Goal: Task Accomplishment & Management: Manage account settings

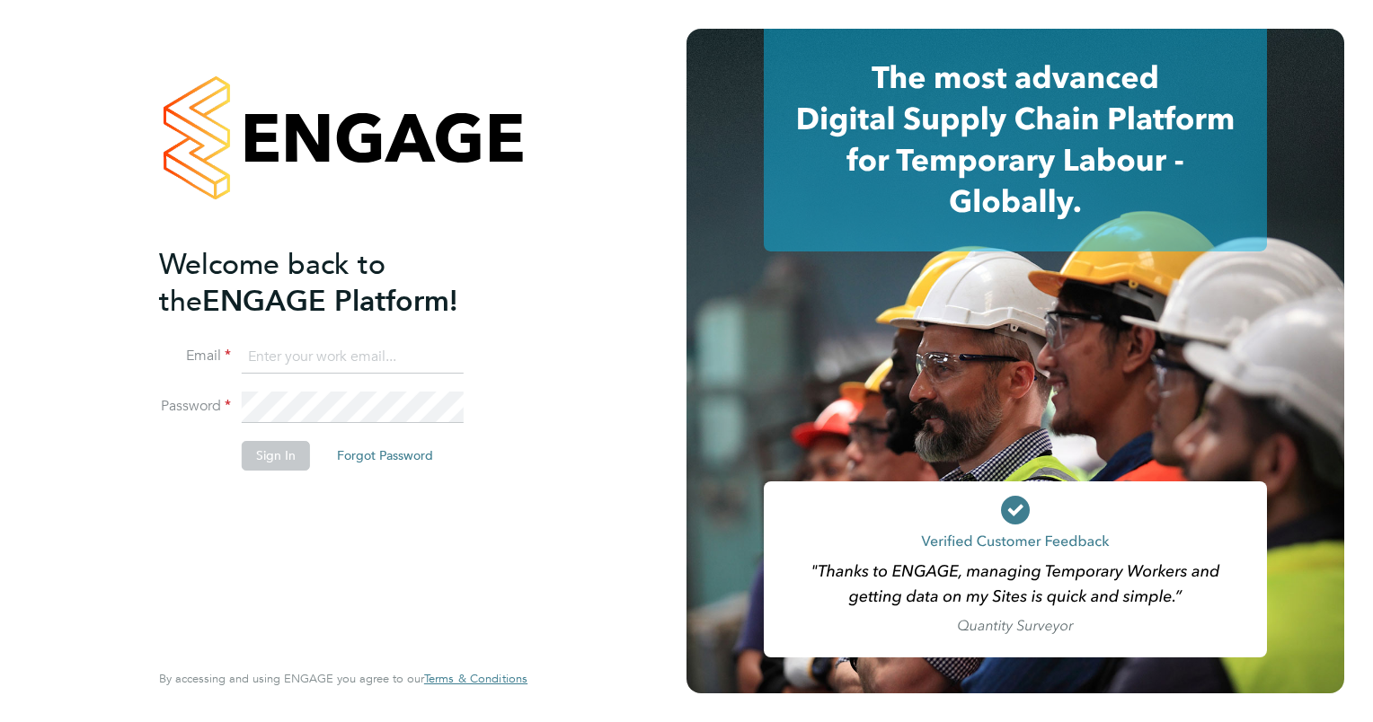
click at [326, 357] on input at bounding box center [353, 357] width 222 height 32
type input "laura.warburton@vistry.co.uk"
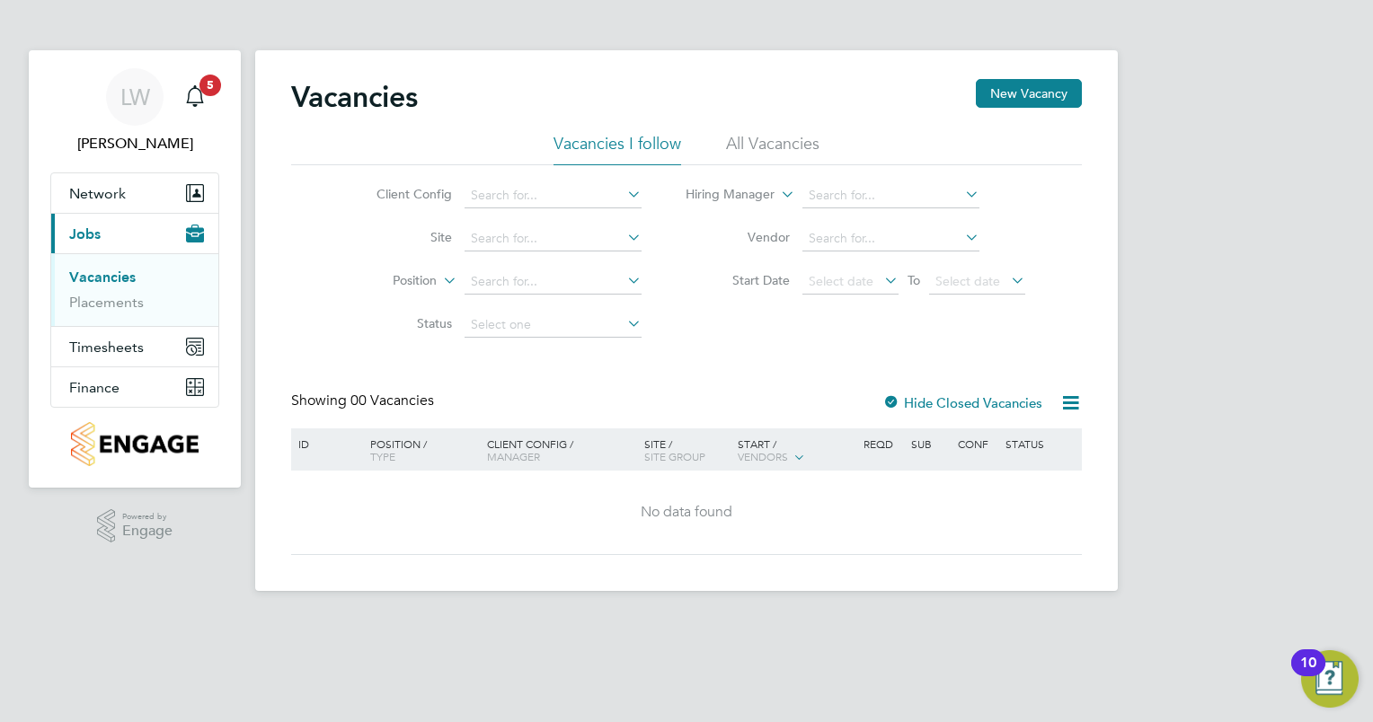
click at [783, 144] on li "All Vacancies" at bounding box center [772, 149] width 93 height 32
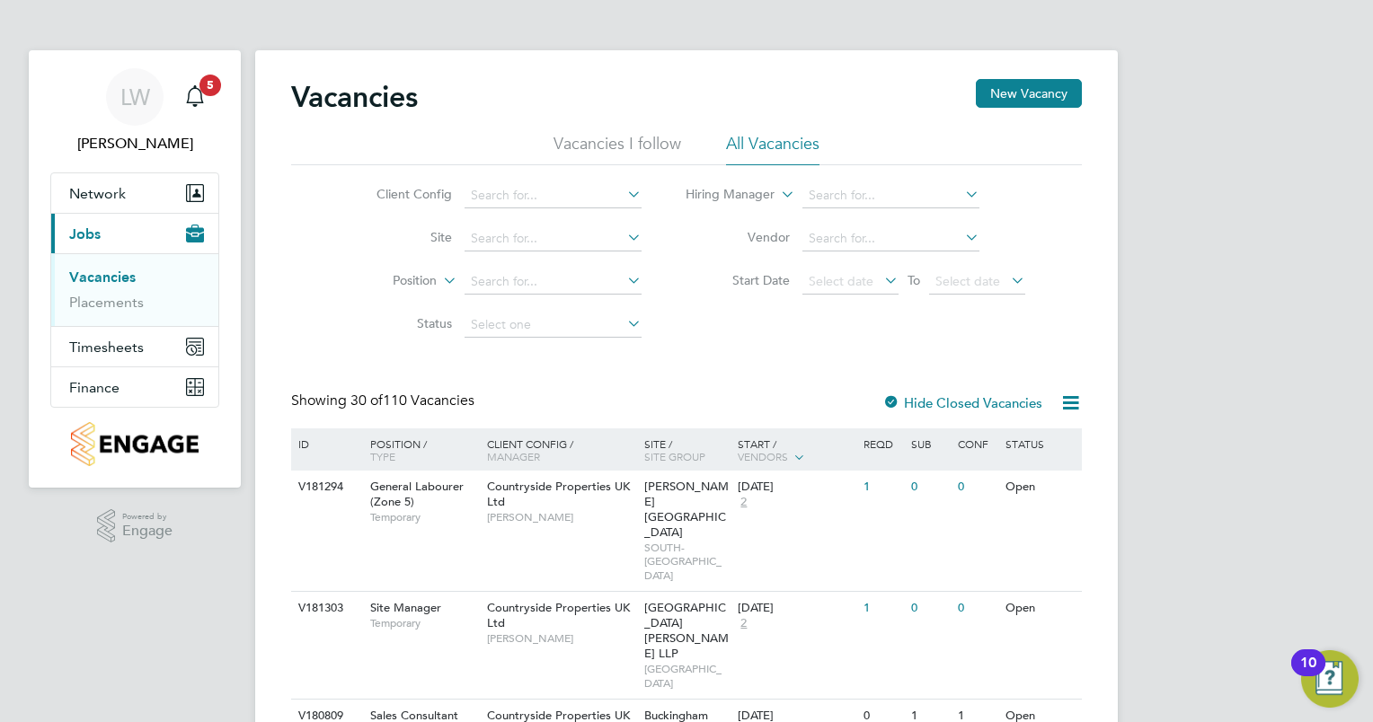
click at [573, 208] on li "Client Config" at bounding box center [495, 195] width 338 height 43
click at [601, 200] on input at bounding box center [552, 195] width 177 height 25
click at [537, 199] on input at bounding box center [552, 195] width 177 height 25
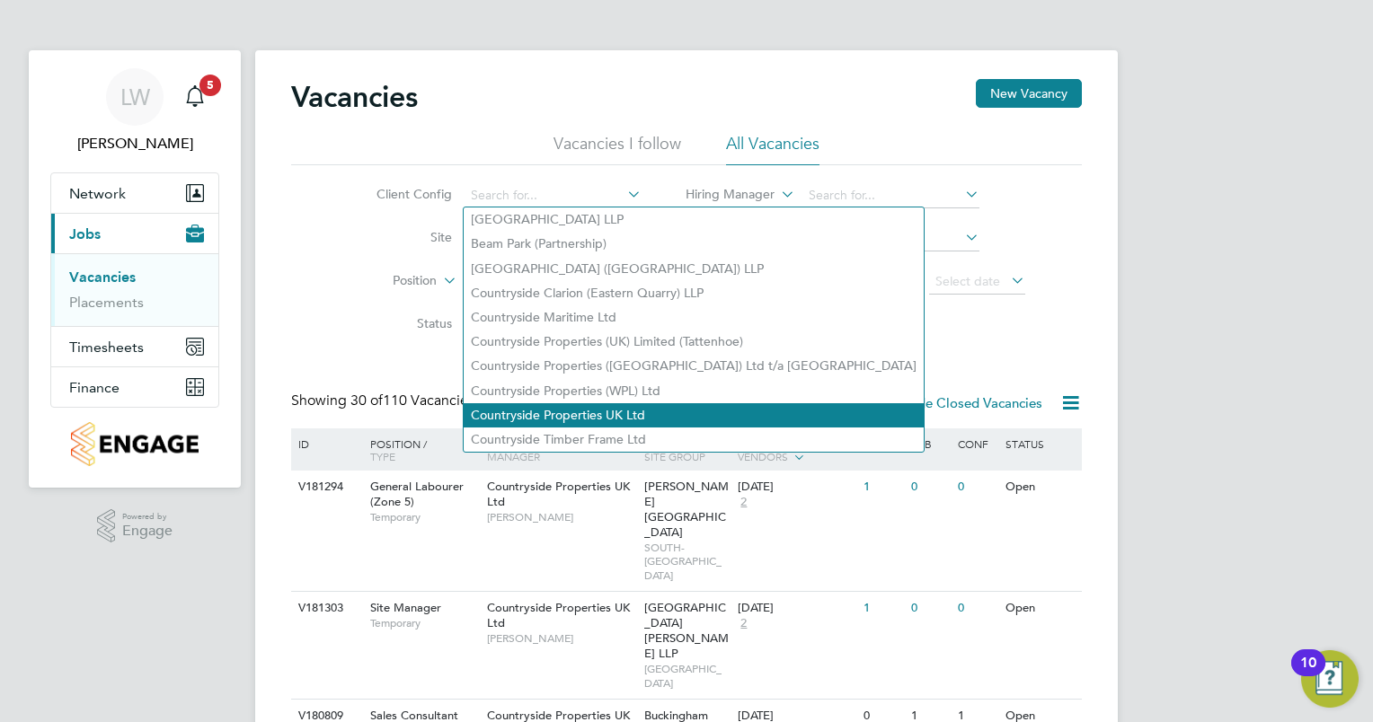
click at [608, 415] on li "Countryside Properties UK Ltd" at bounding box center [694, 415] width 460 height 24
type input "Countryside Properties UK Ltd"
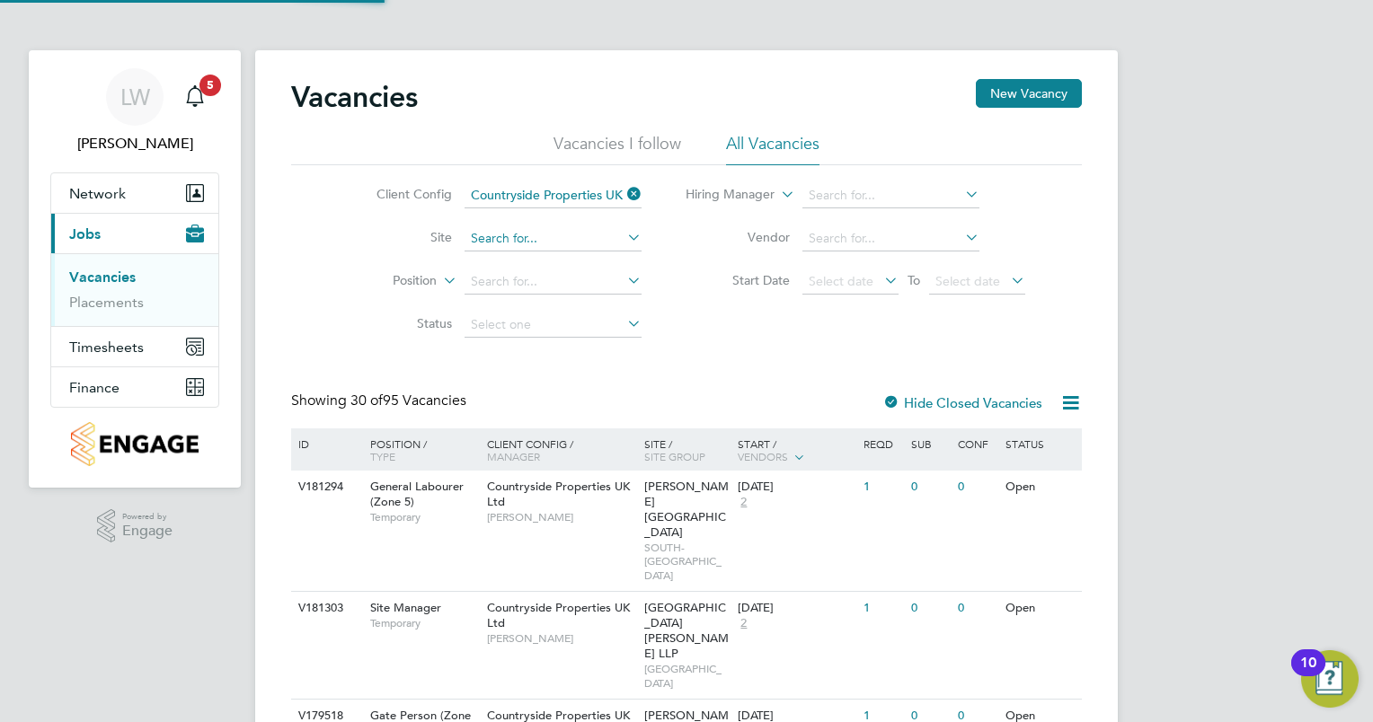
click at [547, 240] on input at bounding box center [552, 238] width 177 height 25
click at [559, 270] on li "Spectra Park" at bounding box center [611, 263] width 294 height 24
type input "[GEOGRAPHIC_DATA]"
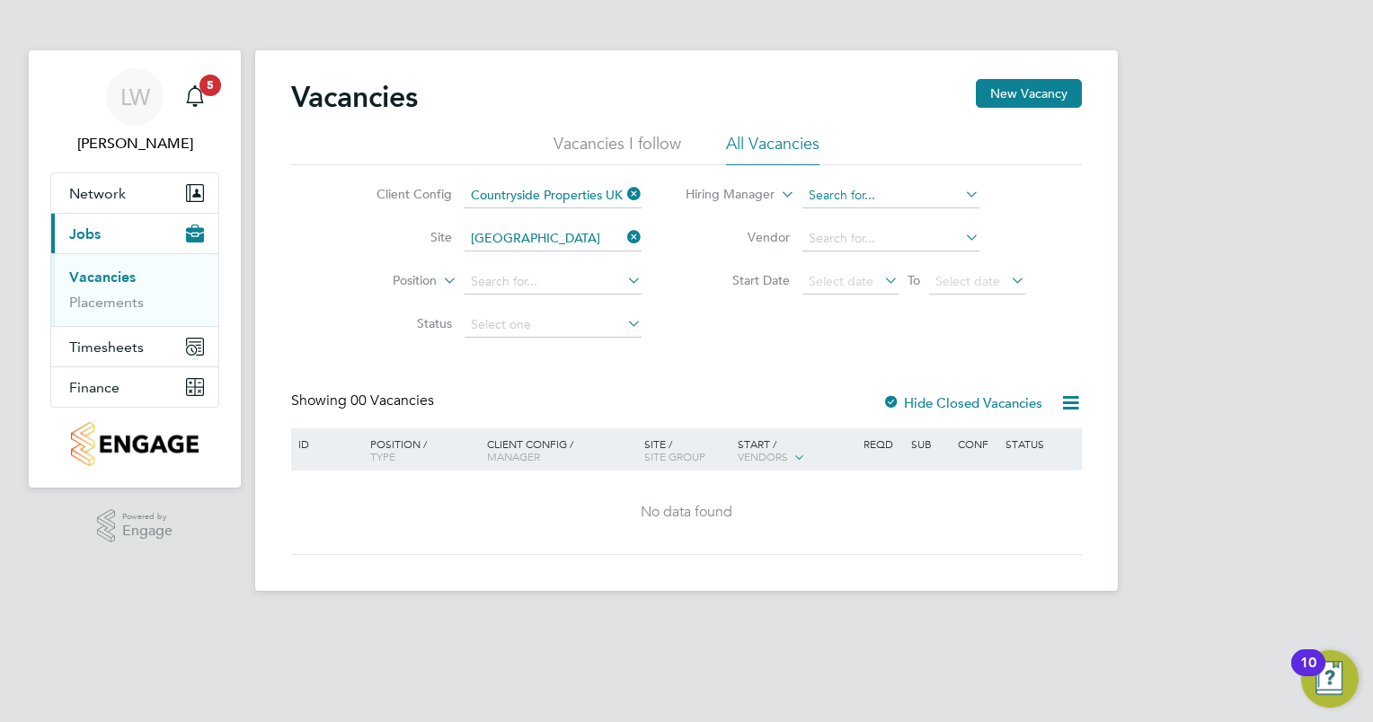
click at [849, 194] on input at bounding box center [890, 195] width 177 height 25
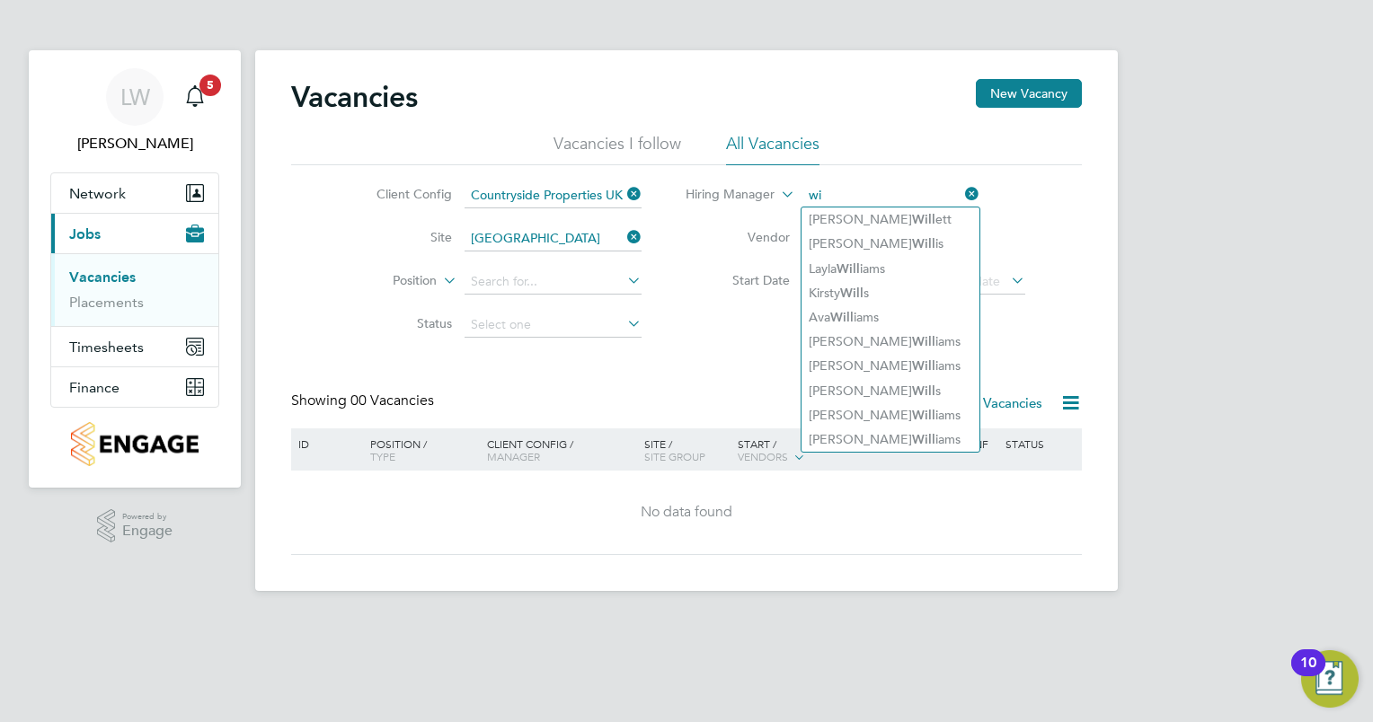
type input "w"
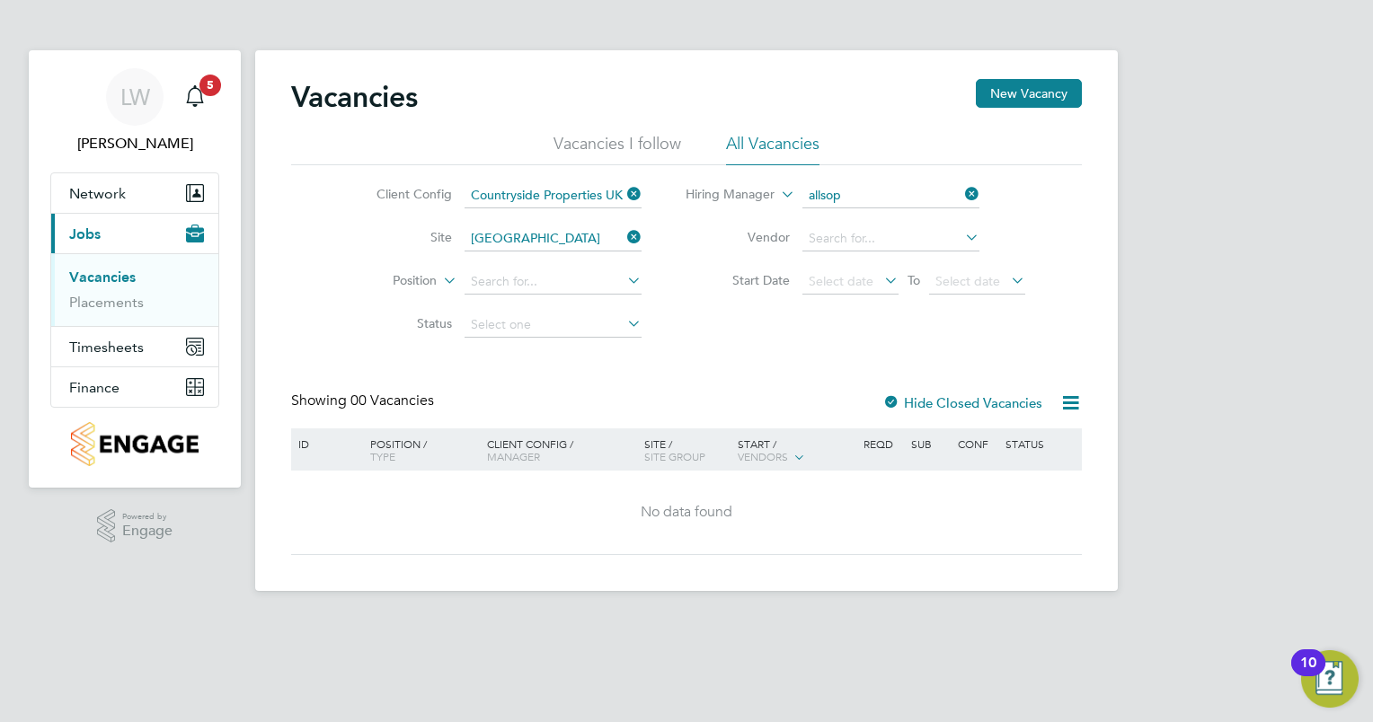
click at [852, 230] on li "Will Allsop" at bounding box center [890, 220] width 178 height 24
type input "Will Allsop"
click at [848, 242] on input at bounding box center [890, 238] width 177 height 25
click at [855, 262] on li "North build Recruitment Limited" at bounding box center [899, 263] width 197 height 24
type input "Northbuild Recruitment Limited"
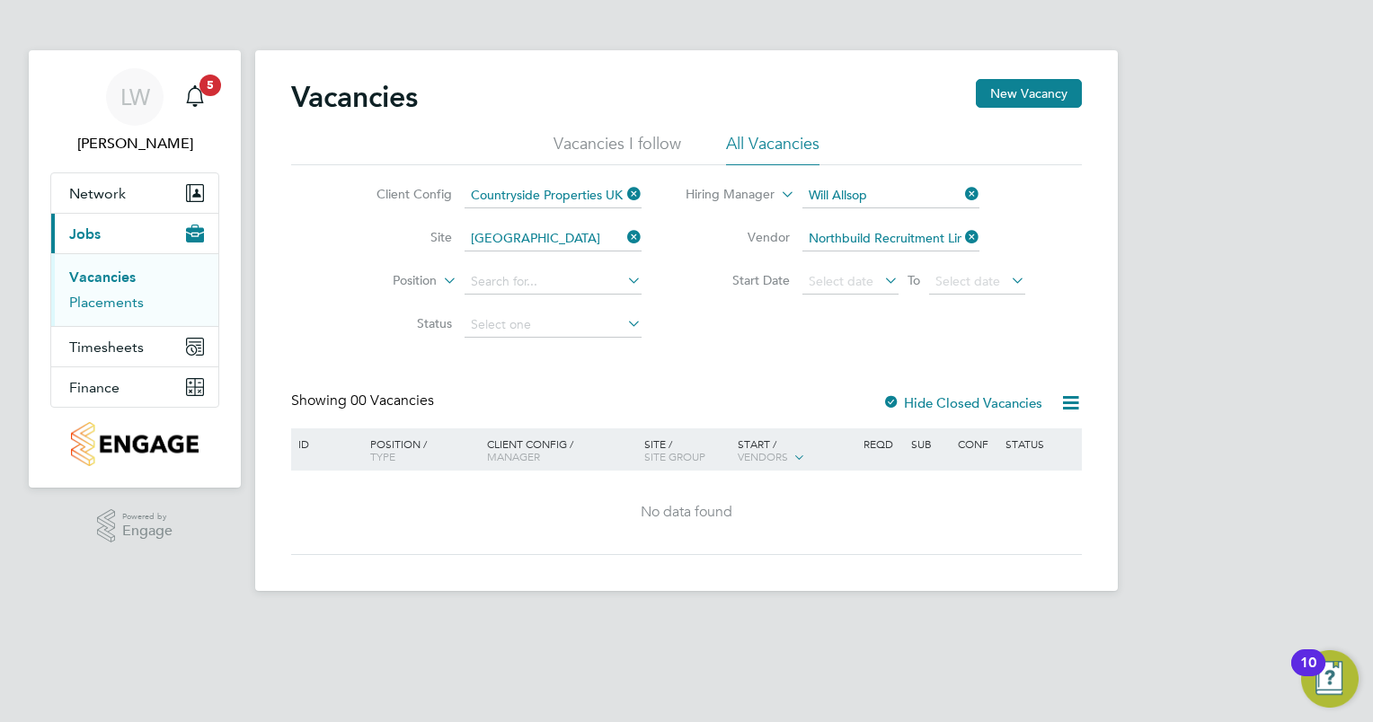
click at [84, 306] on link "Placements" at bounding box center [106, 302] width 75 height 17
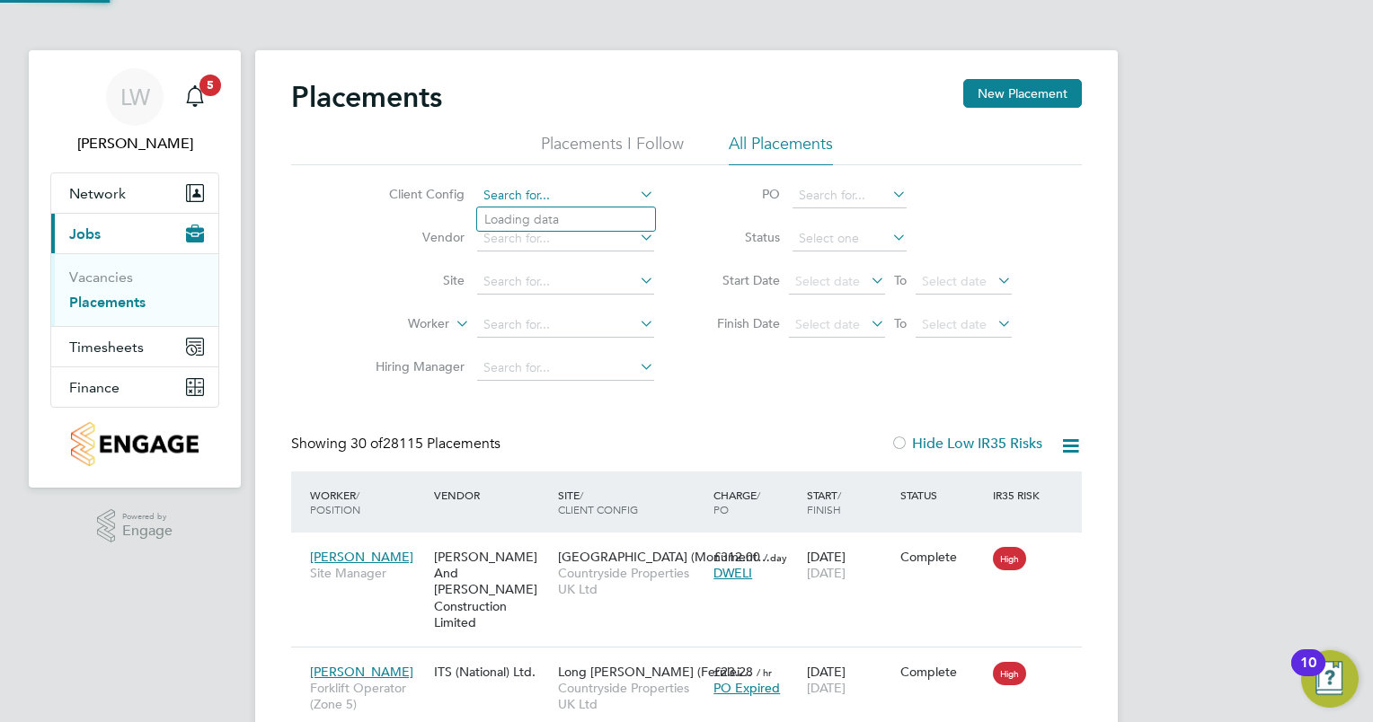
click at [561, 192] on input at bounding box center [565, 195] width 177 height 25
click at [590, 404] on li "Countryside Properties UK Ltd" at bounding box center [707, 415] width 460 height 24
type input "Countryside Properties UK Ltd"
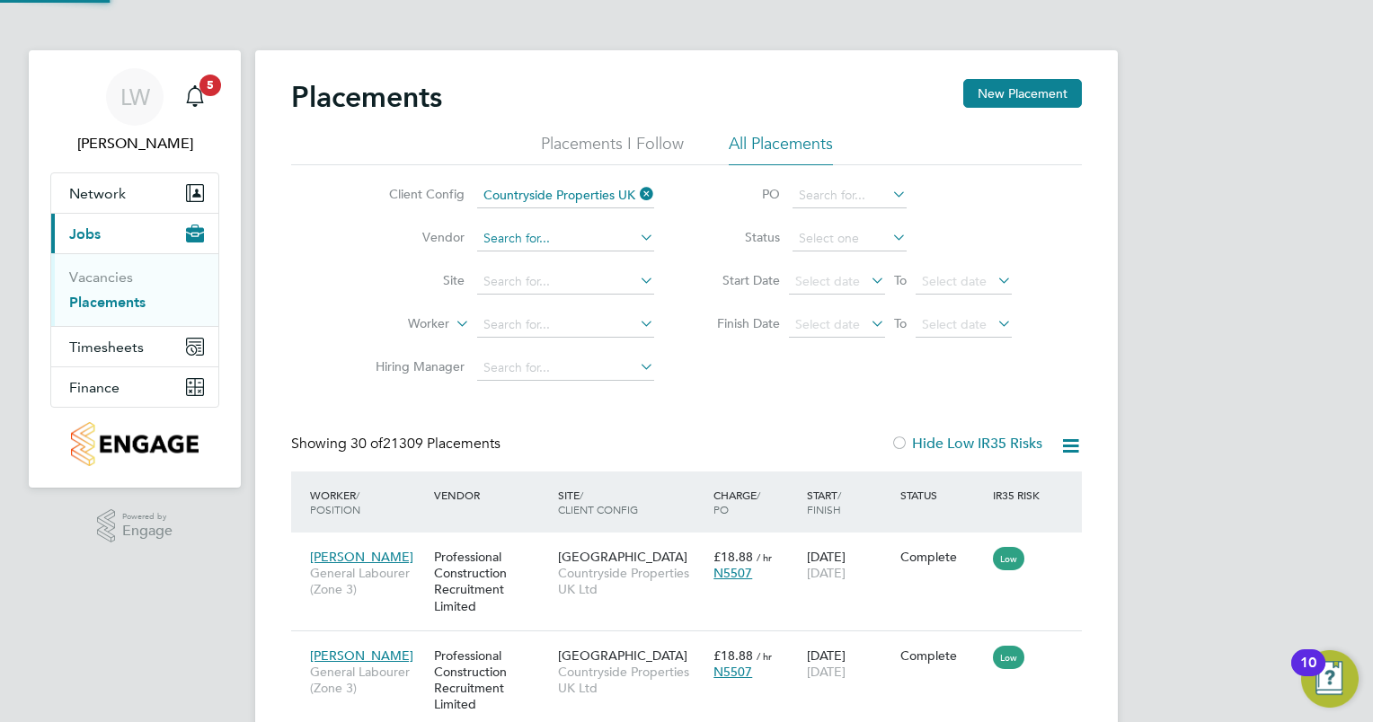
click at [571, 239] on input at bounding box center [565, 238] width 177 height 25
click at [571, 259] on li "Northbuild Recruitment Limited" at bounding box center [574, 263] width 195 height 24
type input "Northbuild Recruitment Limited"
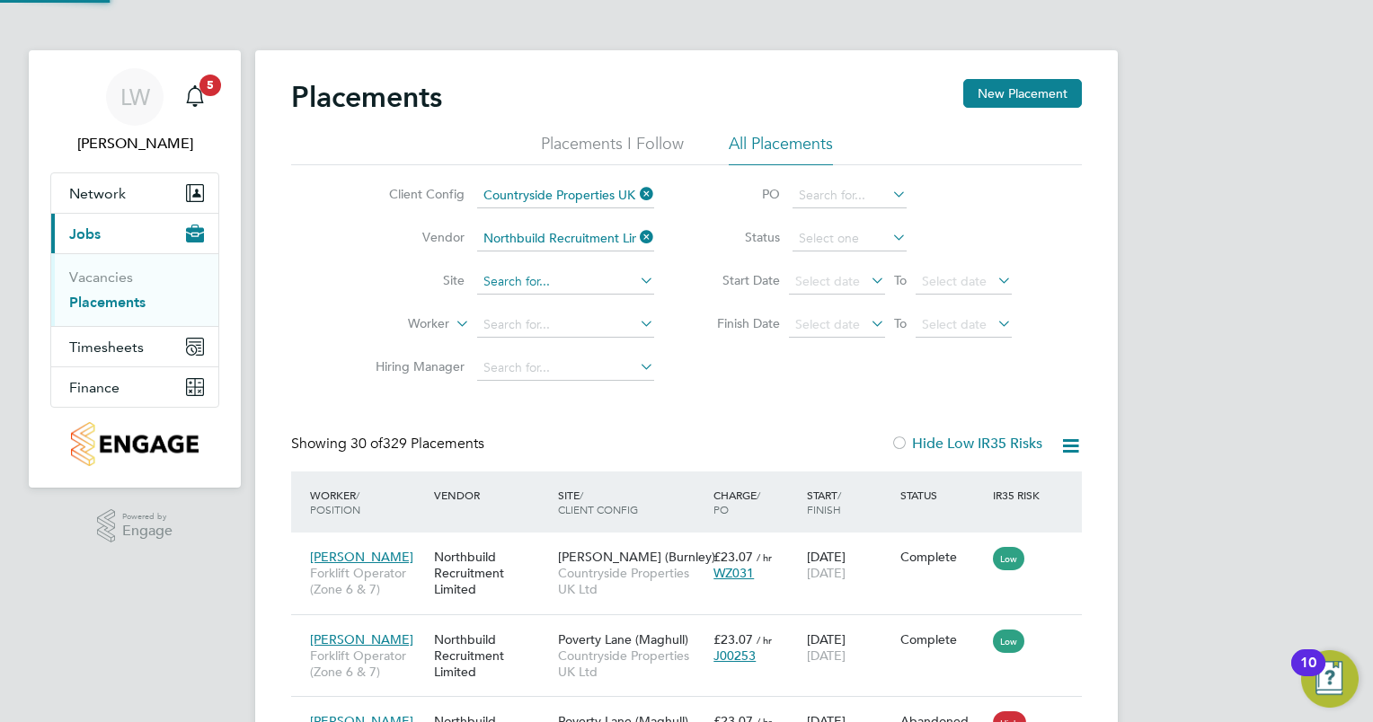
click at [544, 279] on input at bounding box center [565, 282] width 177 height 25
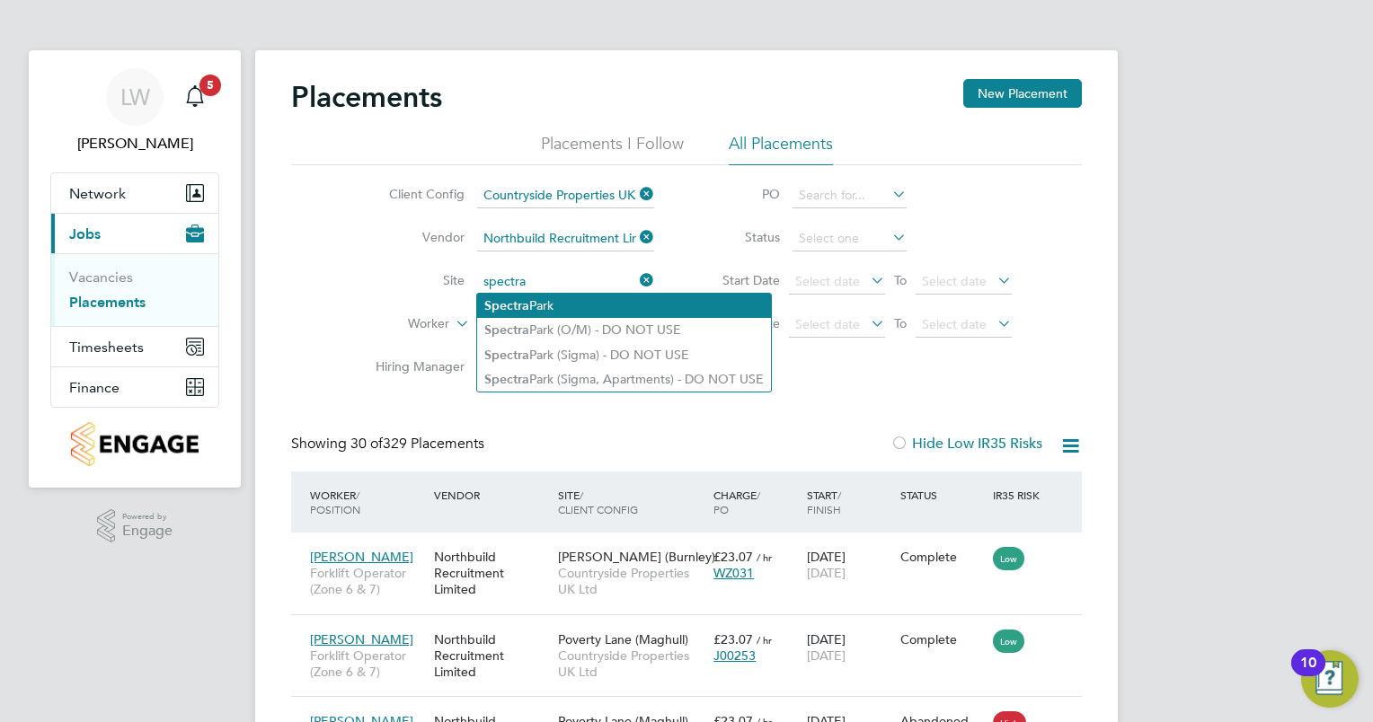
click at [535, 296] on li "Spectra Park" at bounding box center [624, 306] width 294 height 24
type input "[GEOGRAPHIC_DATA]"
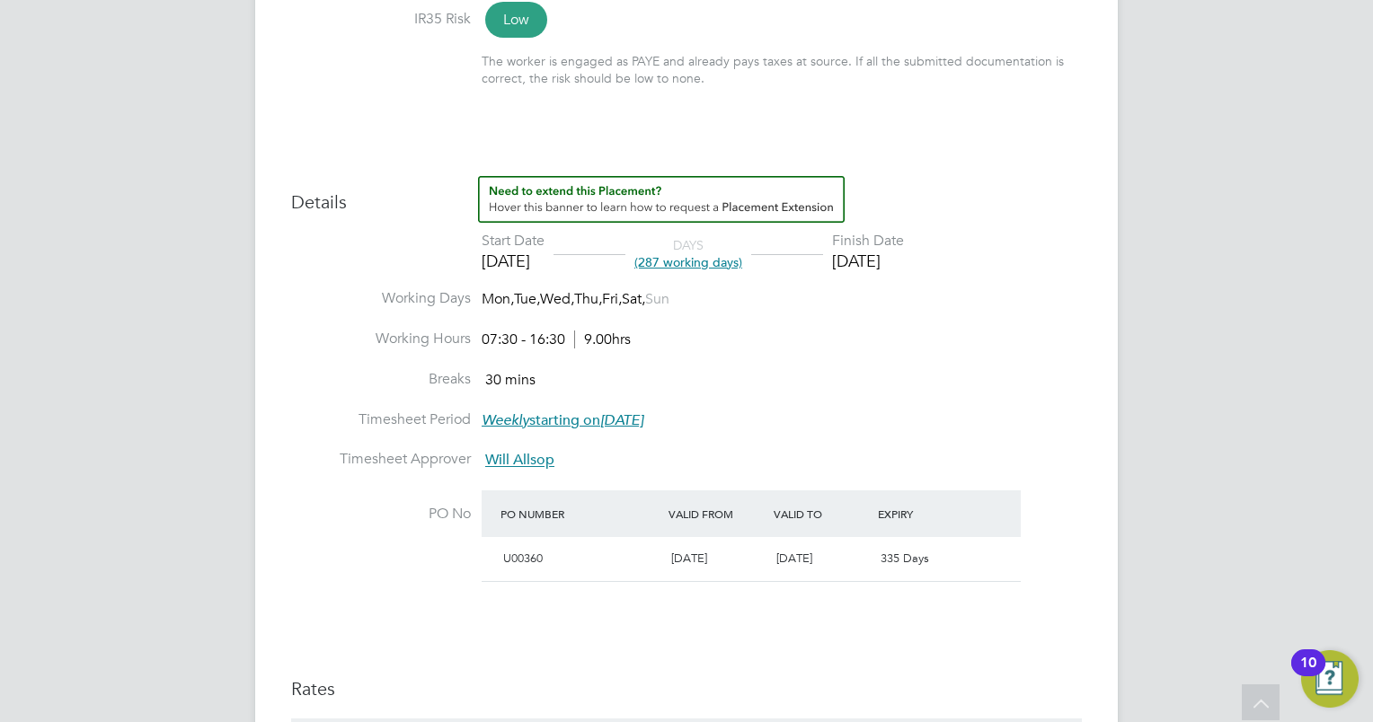
scroll to position [629, 0]
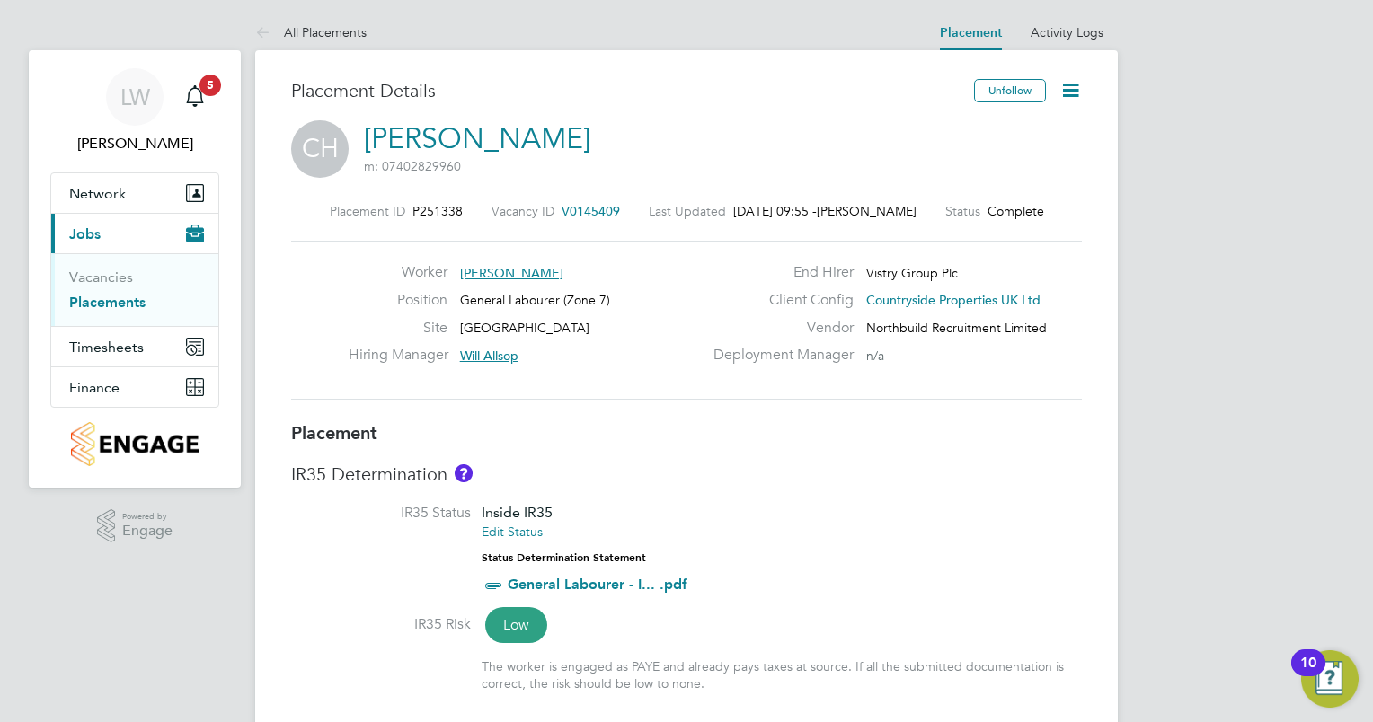
click at [1071, 97] on icon at bounding box center [1070, 90] width 22 height 22
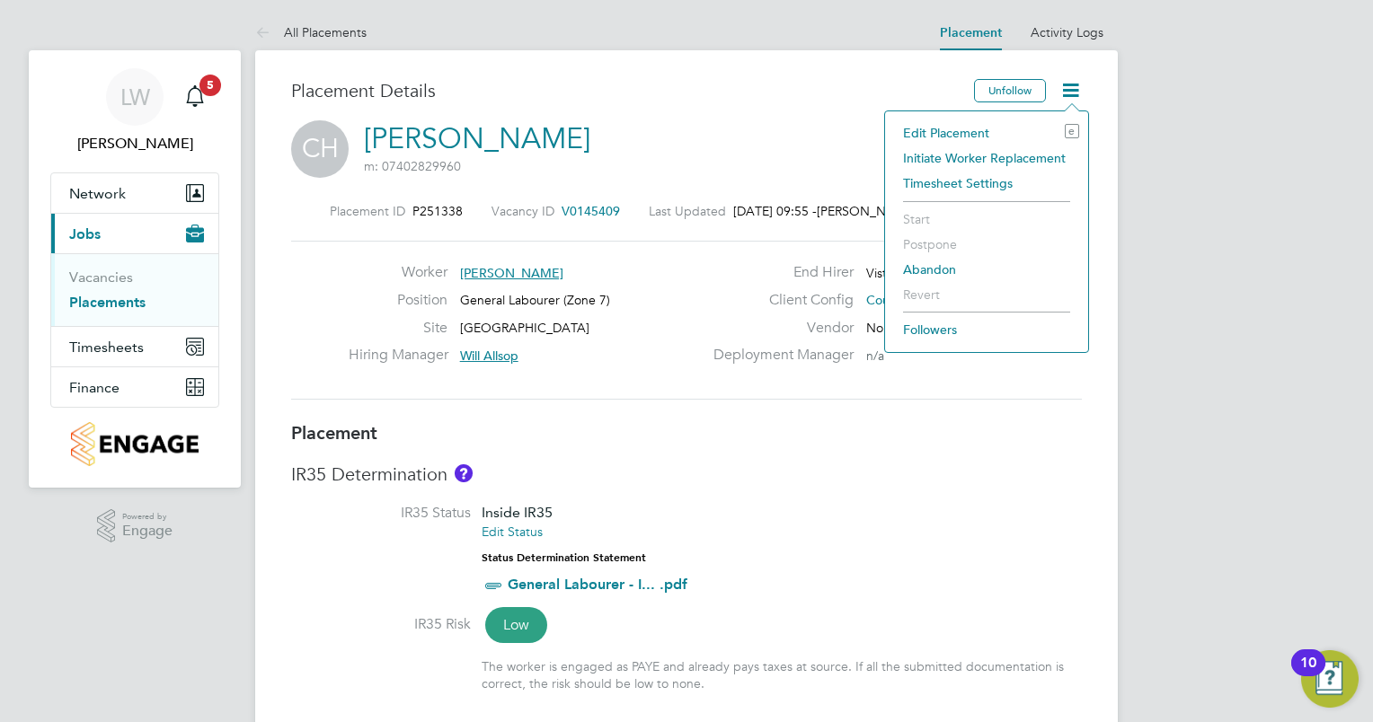
click at [949, 128] on li "Edit Placement e" at bounding box center [986, 132] width 185 height 25
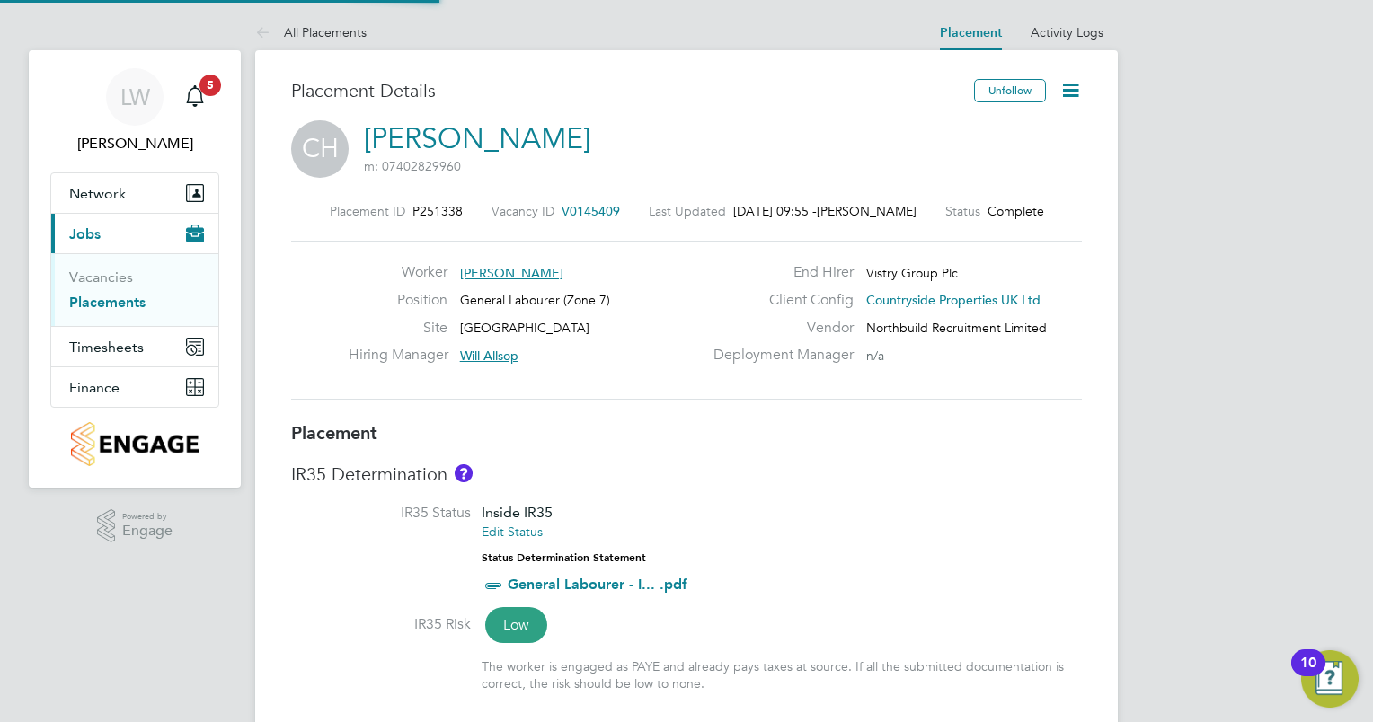
type input "Will Allsop"
type input "28 Oct 2024"
type input "[DATE]"
type input "07:30"
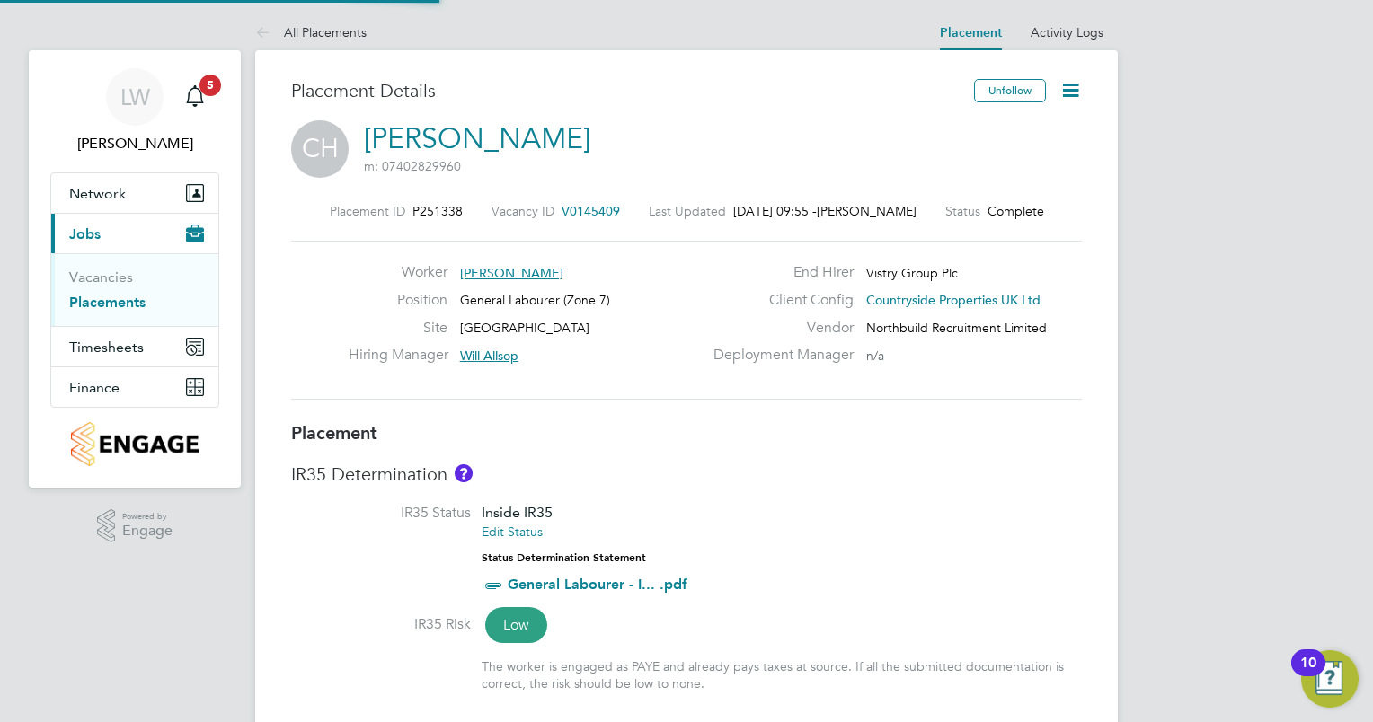
type input "16:30"
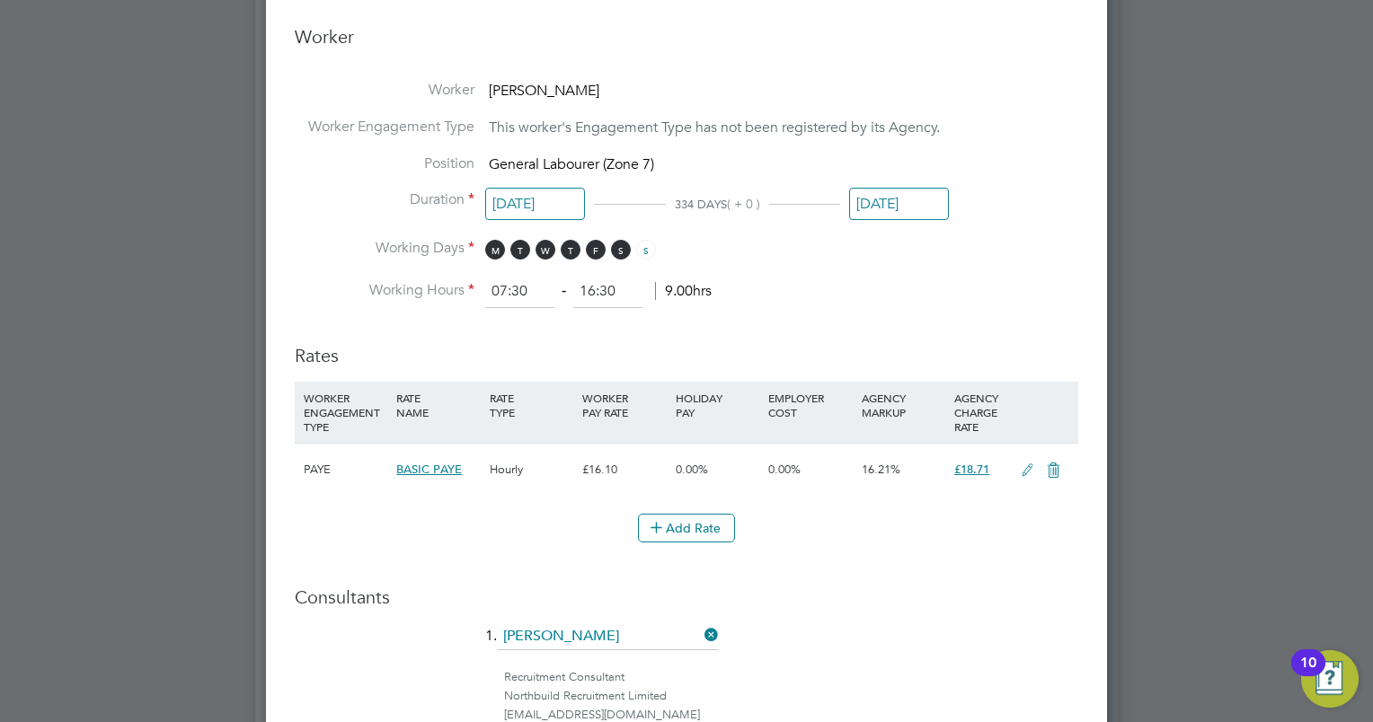
click at [889, 197] on input "[DATE]" at bounding box center [899, 204] width 100 height 33
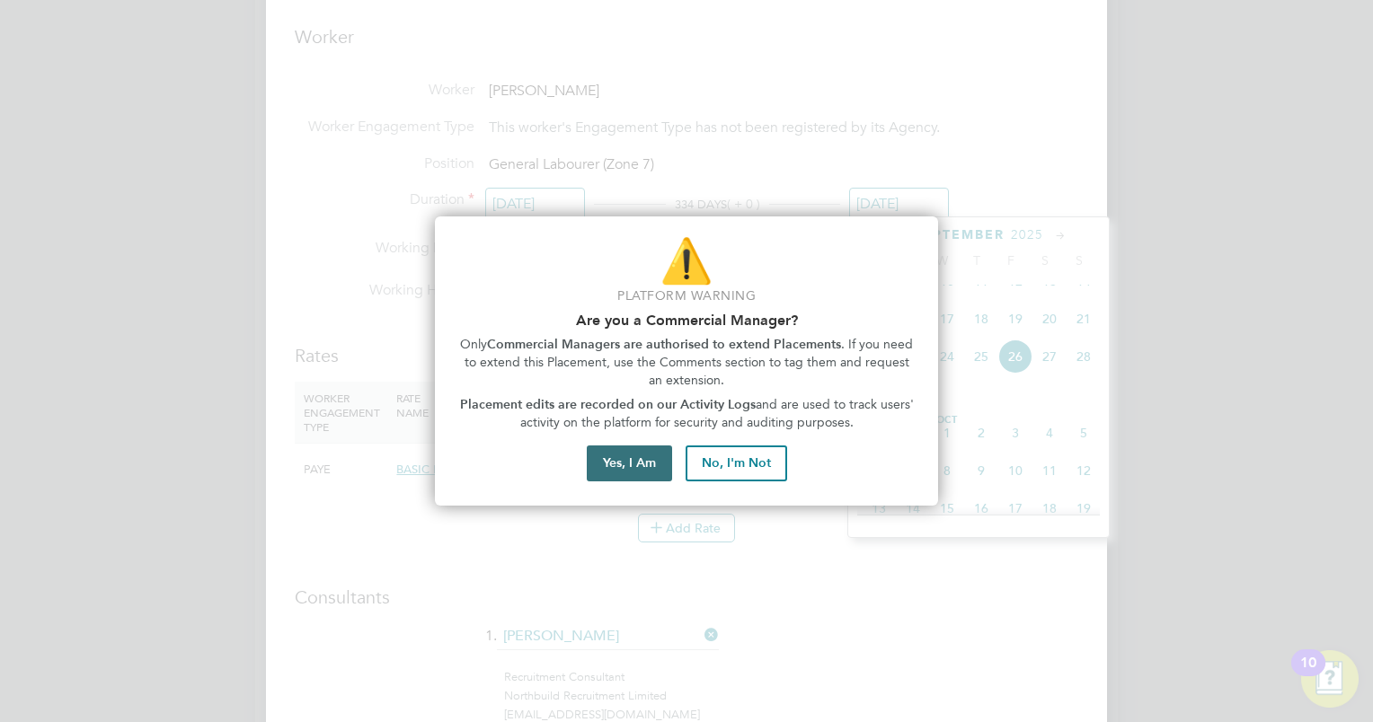
click at [625, 460] on button "Yes, I Am" at bounding box center [629, 464] width 85 height 36
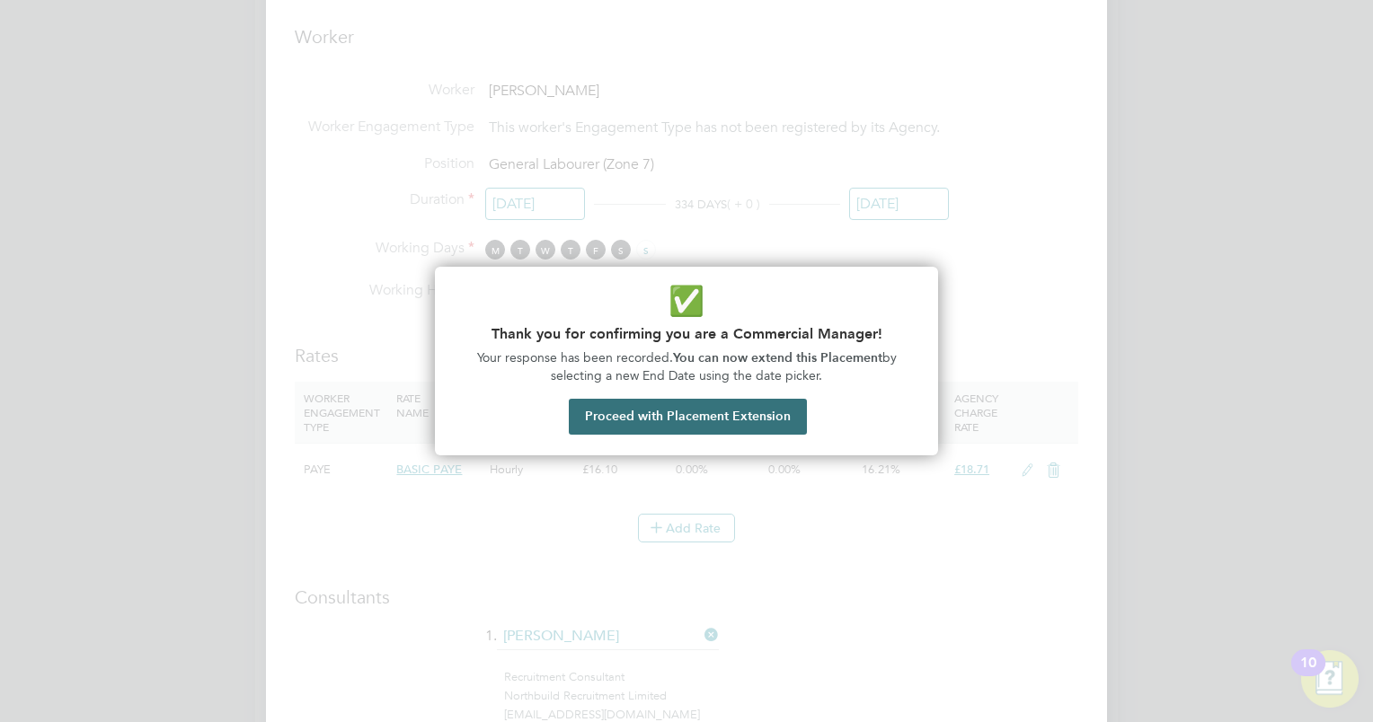
click at [712, 429] on button "Proceed with Placement Extension" at bounding box center [688, 417] width 238 height 36
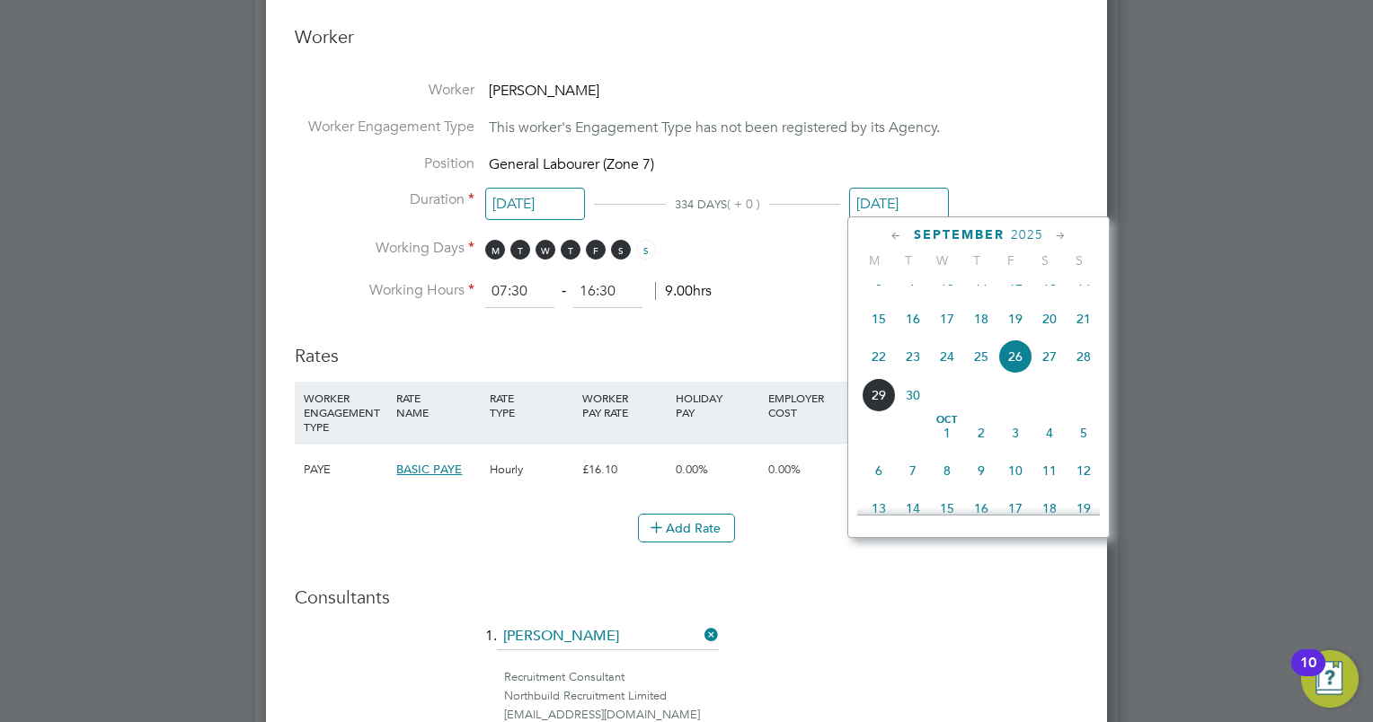
click at [1061, 234] on icon at bounding box center [1060, 236] width 17 height 20
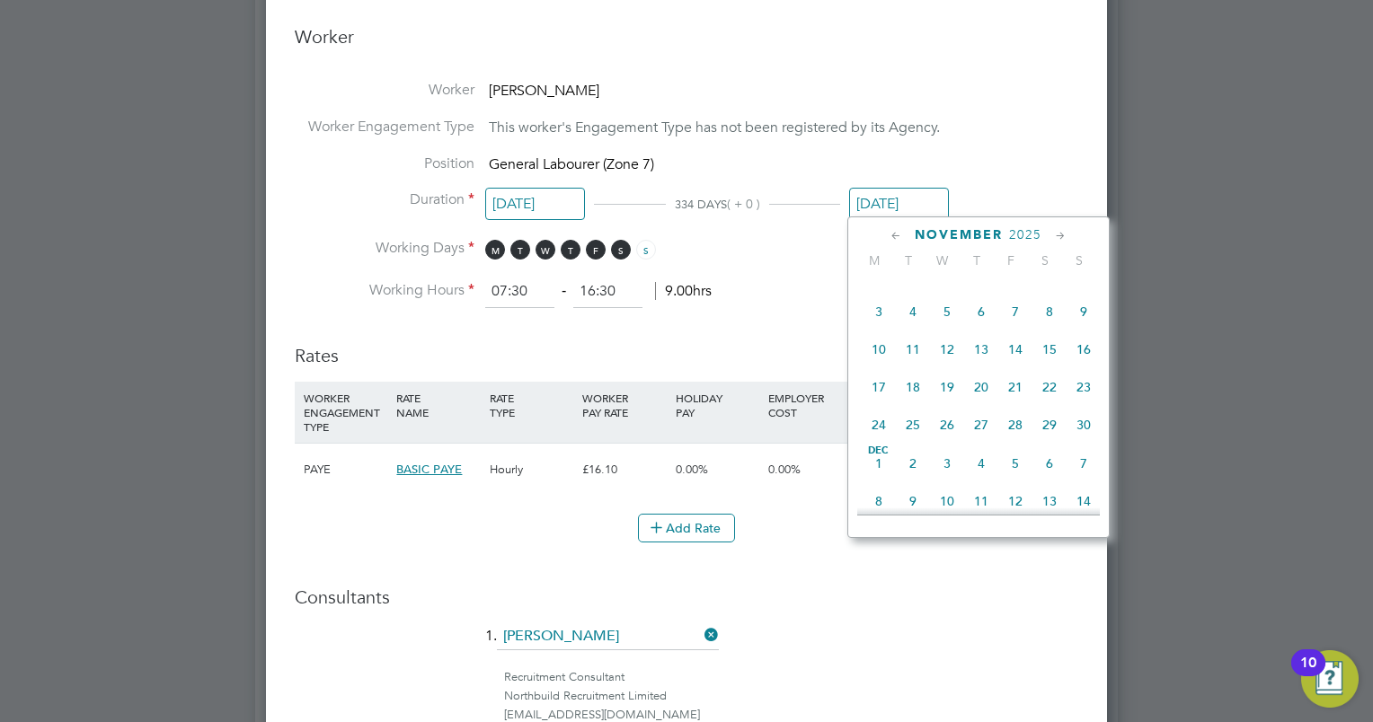
click at [1061, 234] on icon at bounding box center [1060, 236] width 17 height 20
click at [944, 437] on span "31" at bounding box center [947, 420] width 34 height 34
type input "[DATE]"
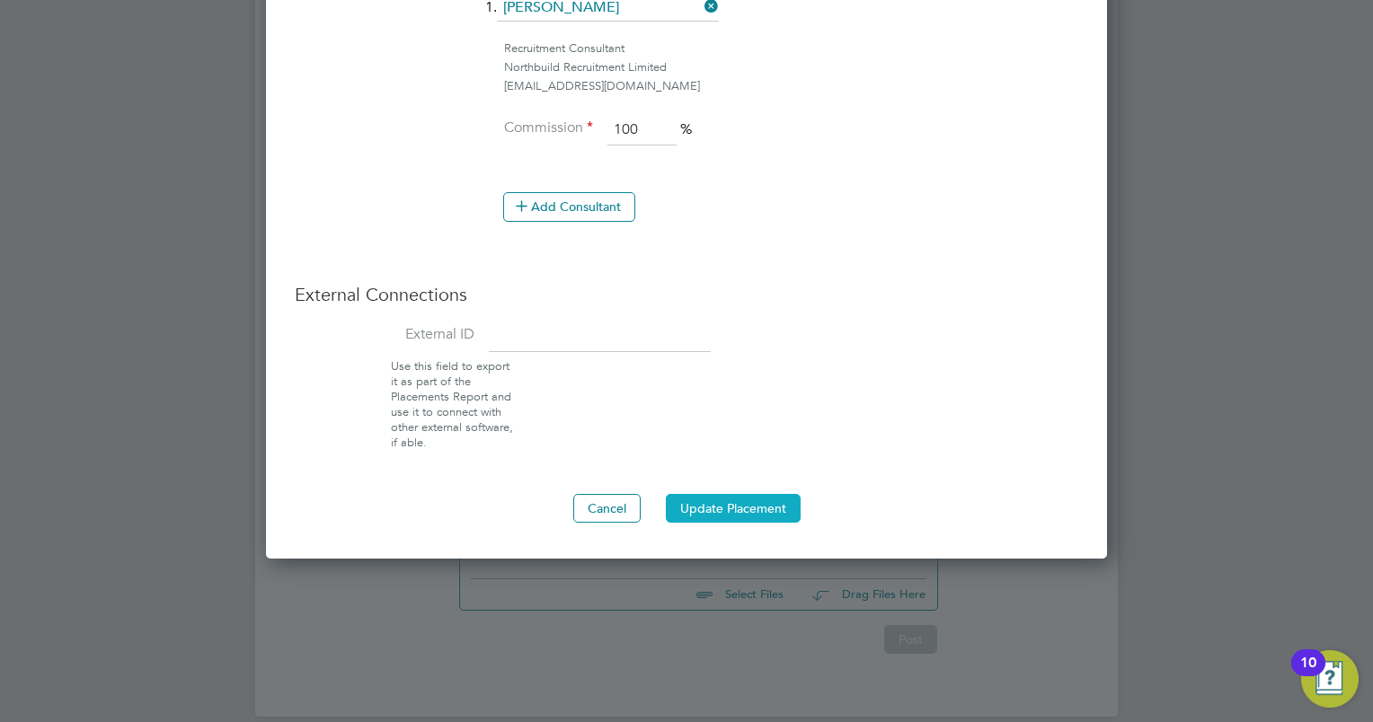
click at [737, 510] on button "Update Placement" at bounding box center [733, 508] width 135 height 29
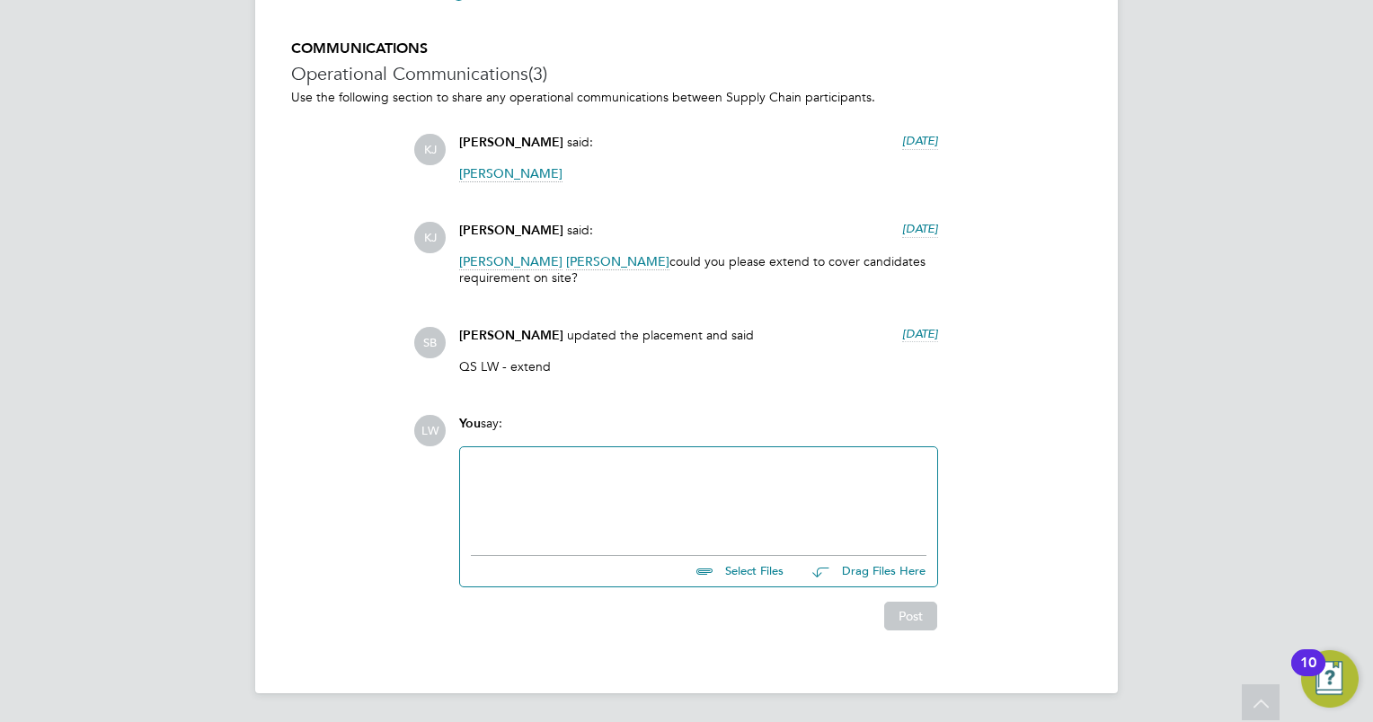
click at [690, 475] on div at bounding box center [699, 496] width 456 height 77
click at [898, 618] on button "Post" at bounding box center [910, 616] width 53 height 29
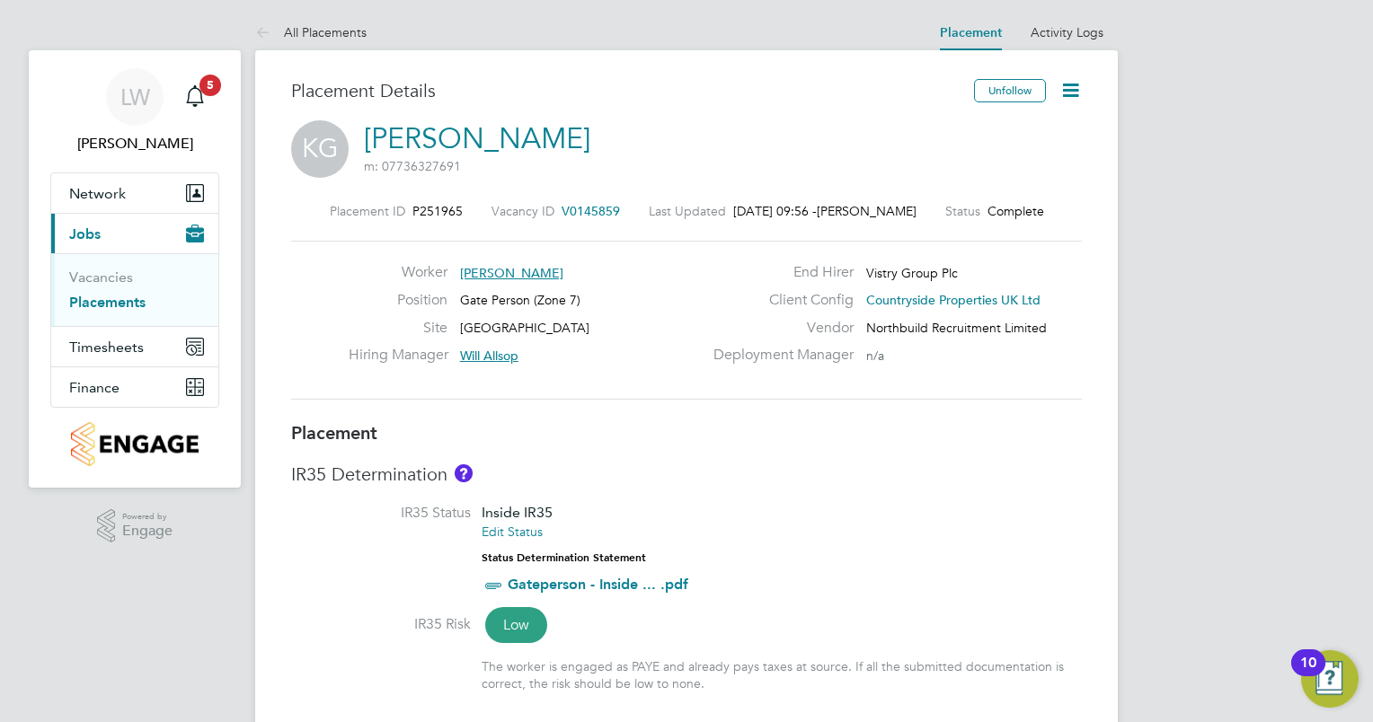
click at [1067, 92] on icon at bounding box center [1070, 90] width 22 height 22
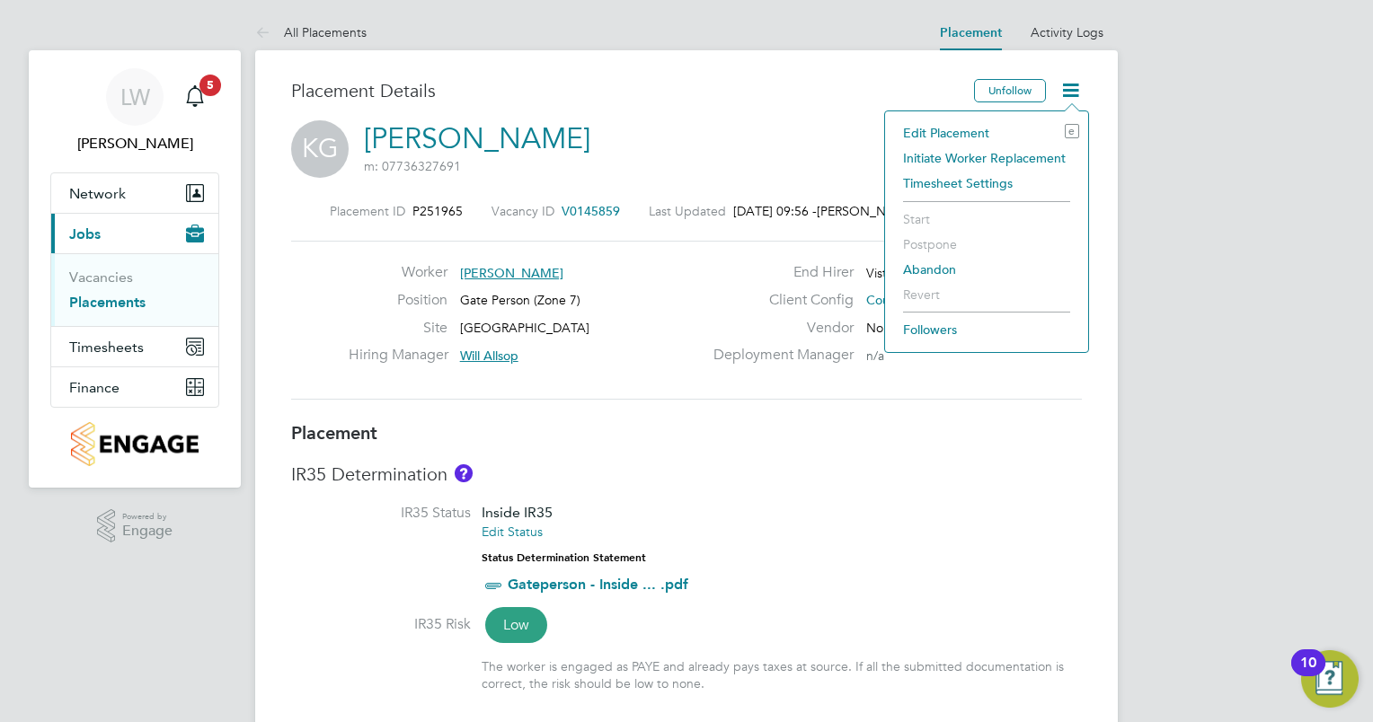
click at [964, 130] on li "Edit Placement e" at bounding box center [986, 132] width 185 height 25
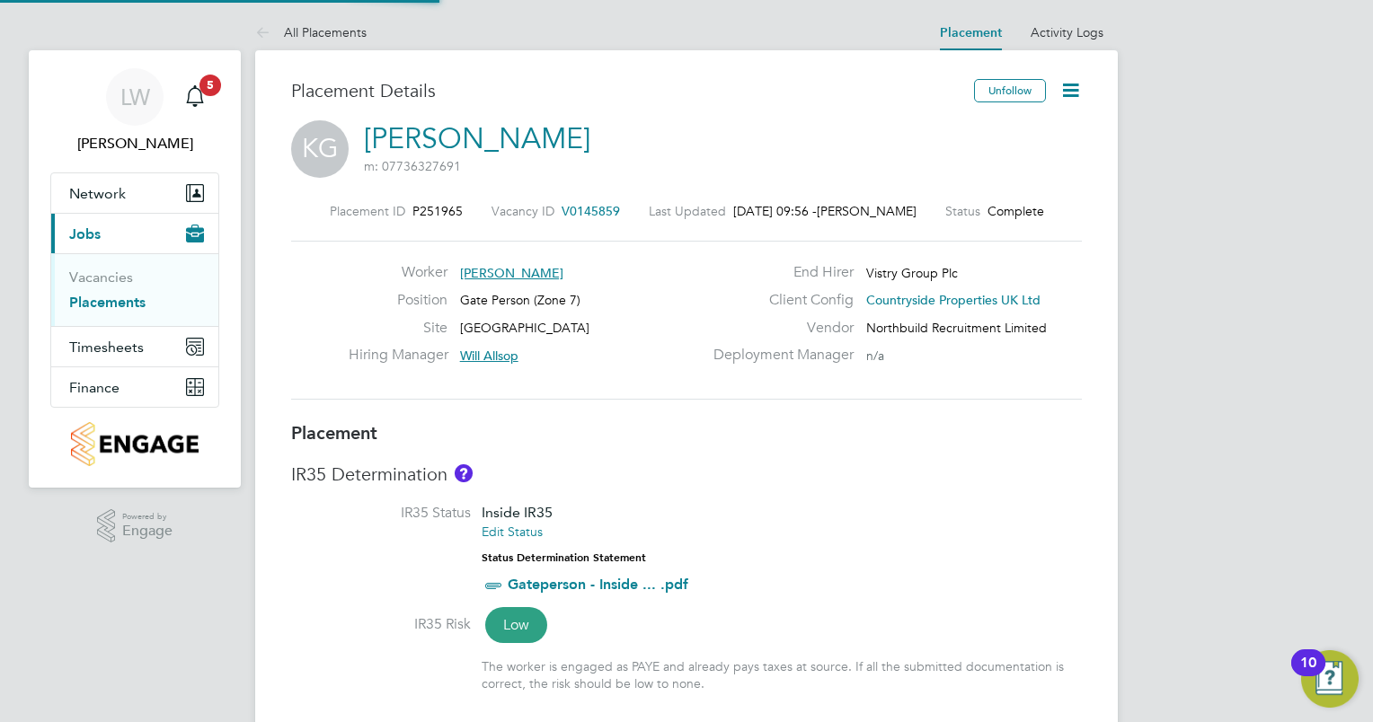
type input "Will Allsop"
type input "04 Nov 2024"
type input "[DATE]"
type input "07:30"
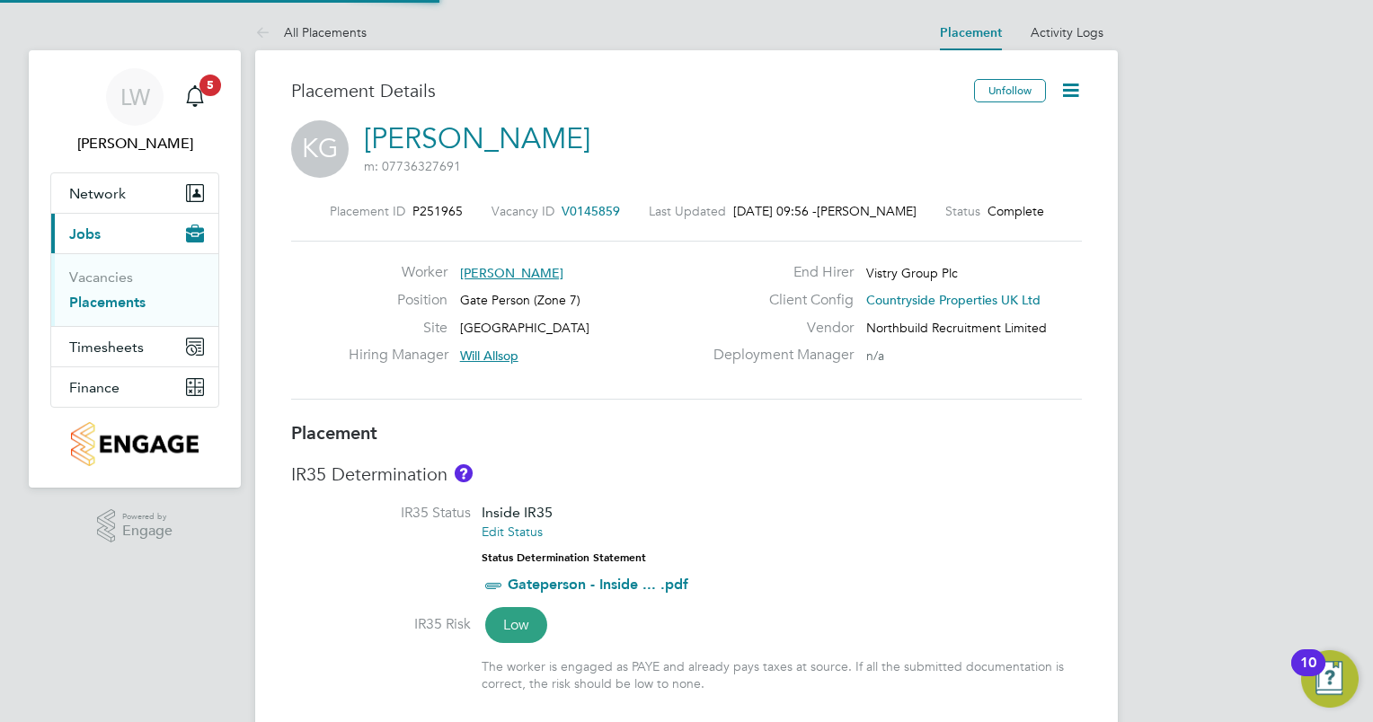
type input "16:30"
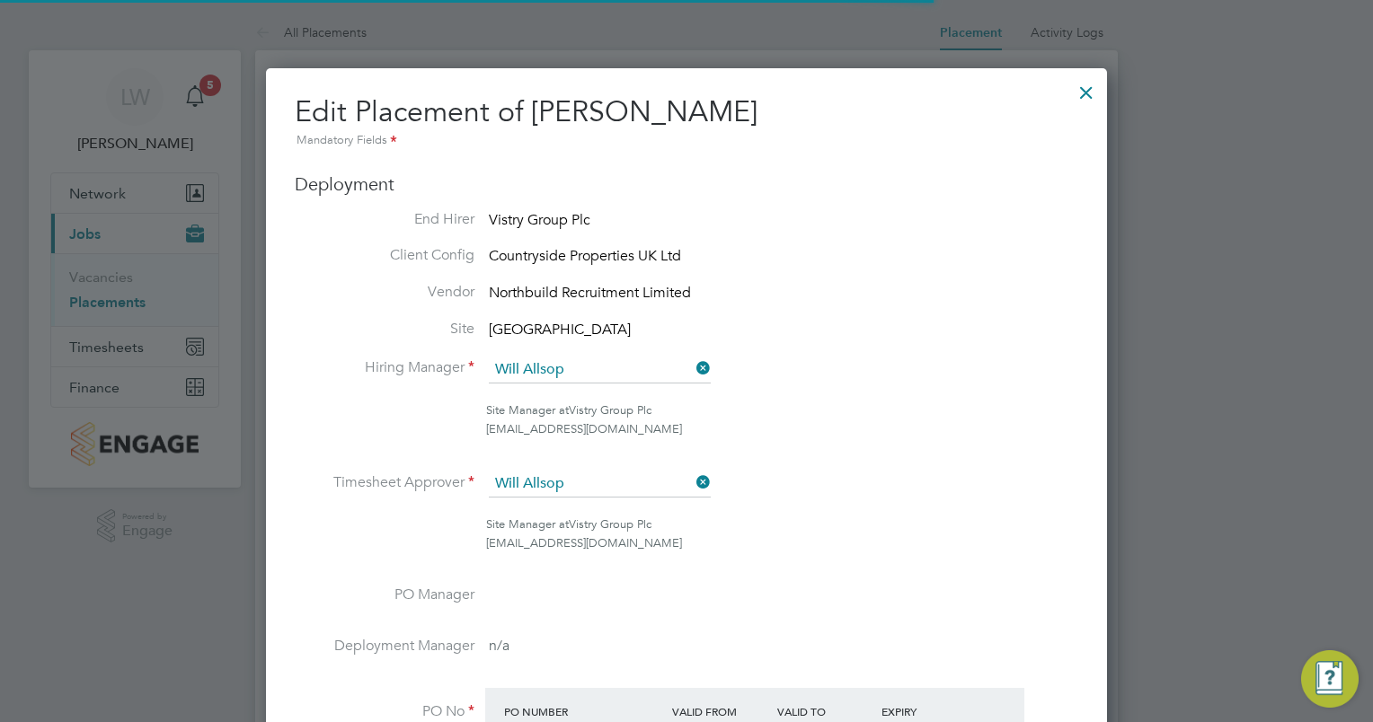
scroll to position [9, 9]
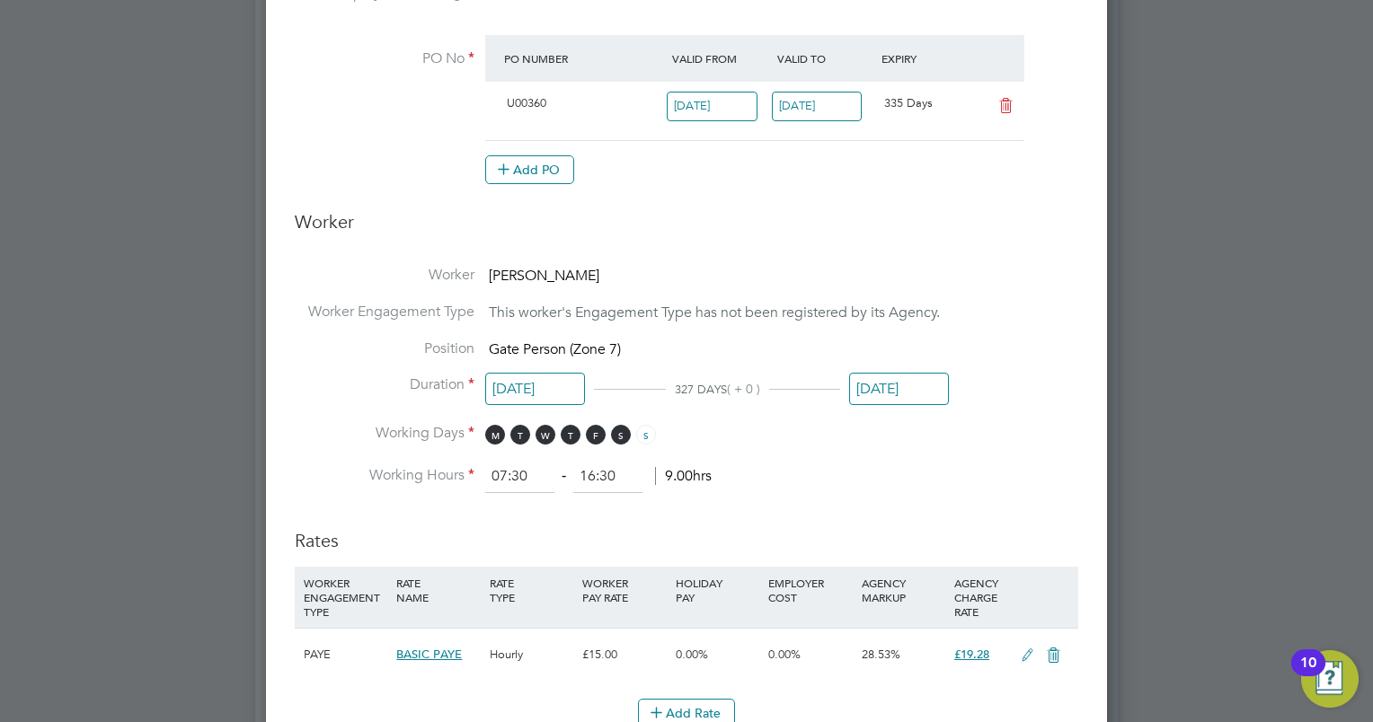
click at [889, 379] on input "[DATE]" at bounding box center [899, 389] width 100 height 33
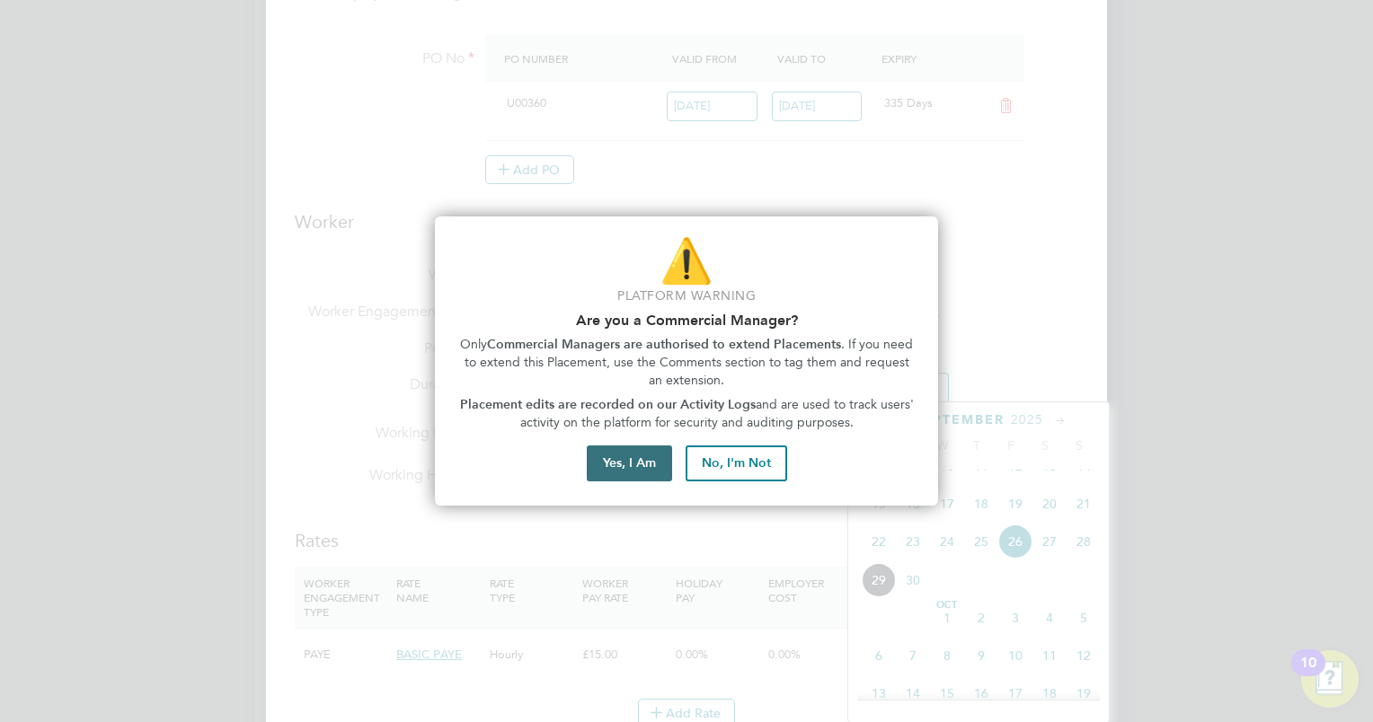
click at [630, 458] on button "Yes, I Am" at bounding box center [629, 464] width 85 height 36
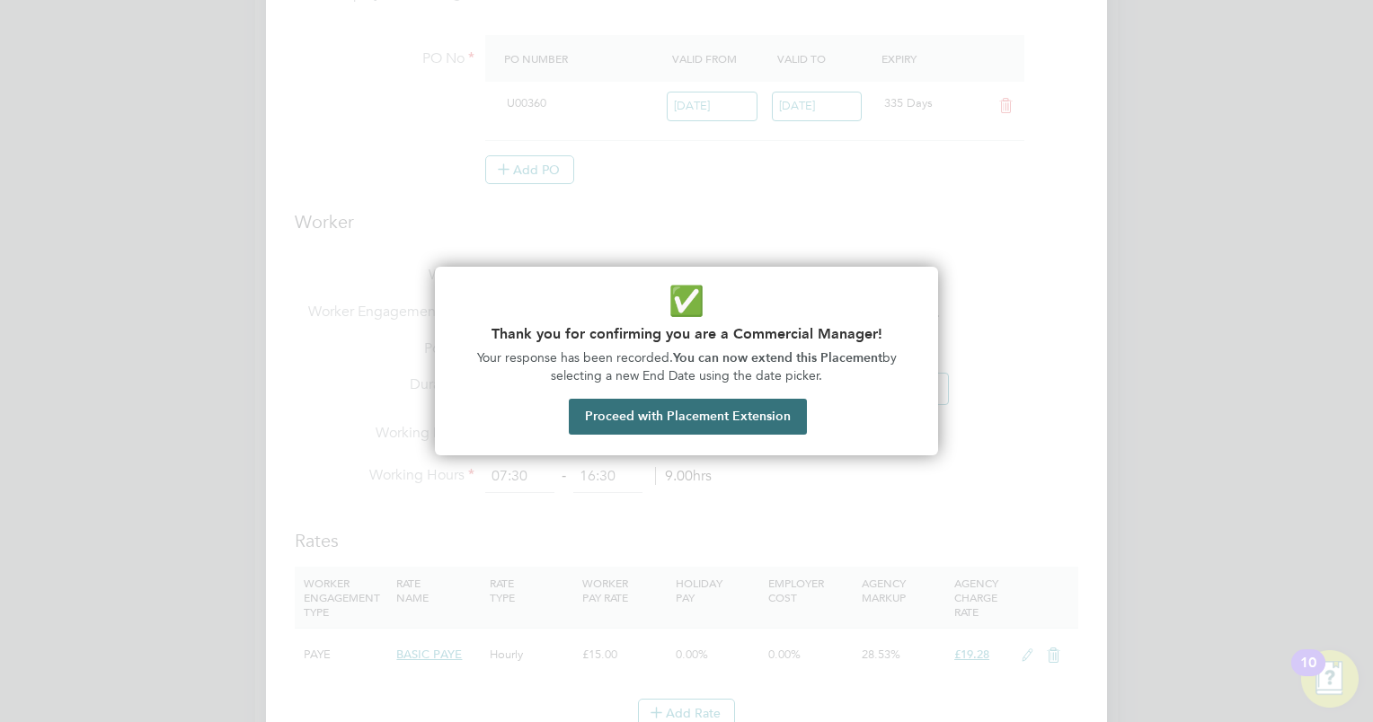
click at [765, 425] on button "Proceed with Placement Extension" at bounding box center [688, 417] width 238 height 36
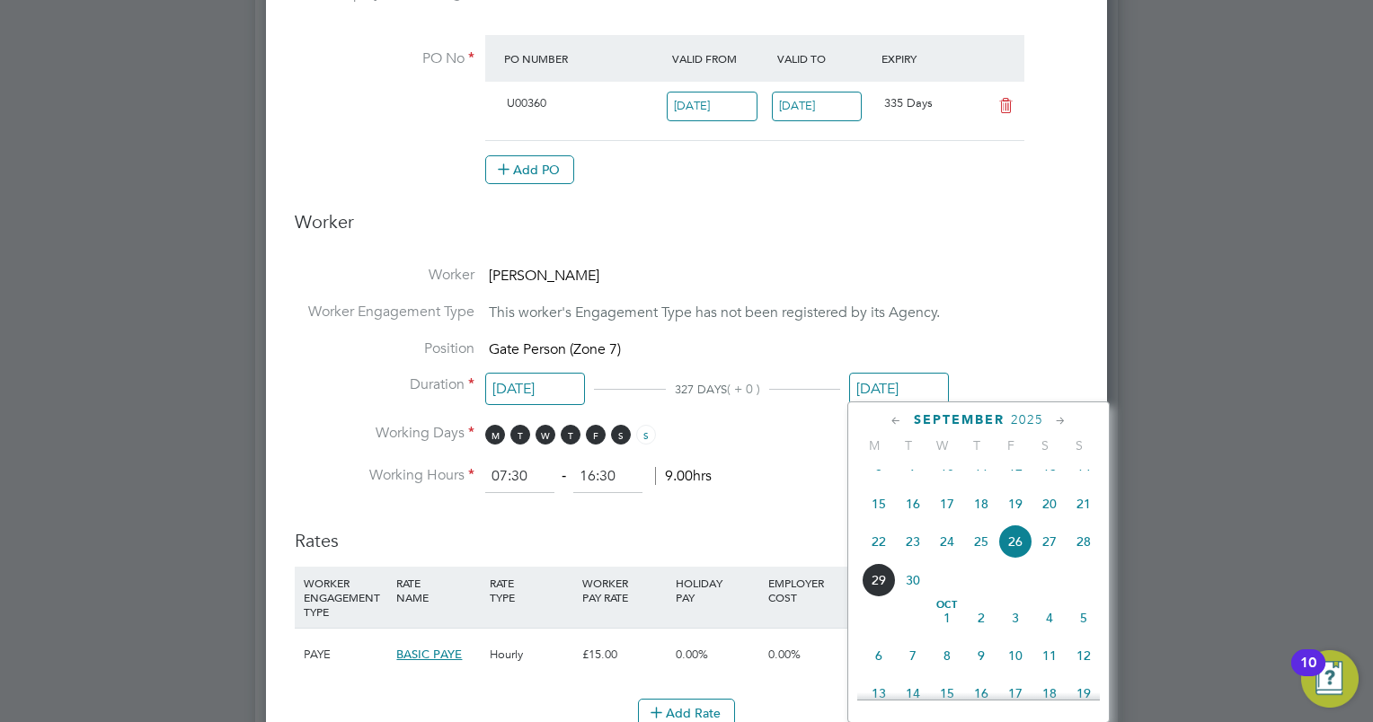
click at [1057, 419] on icon at bounding box center [1060, 421] width 17 height 20
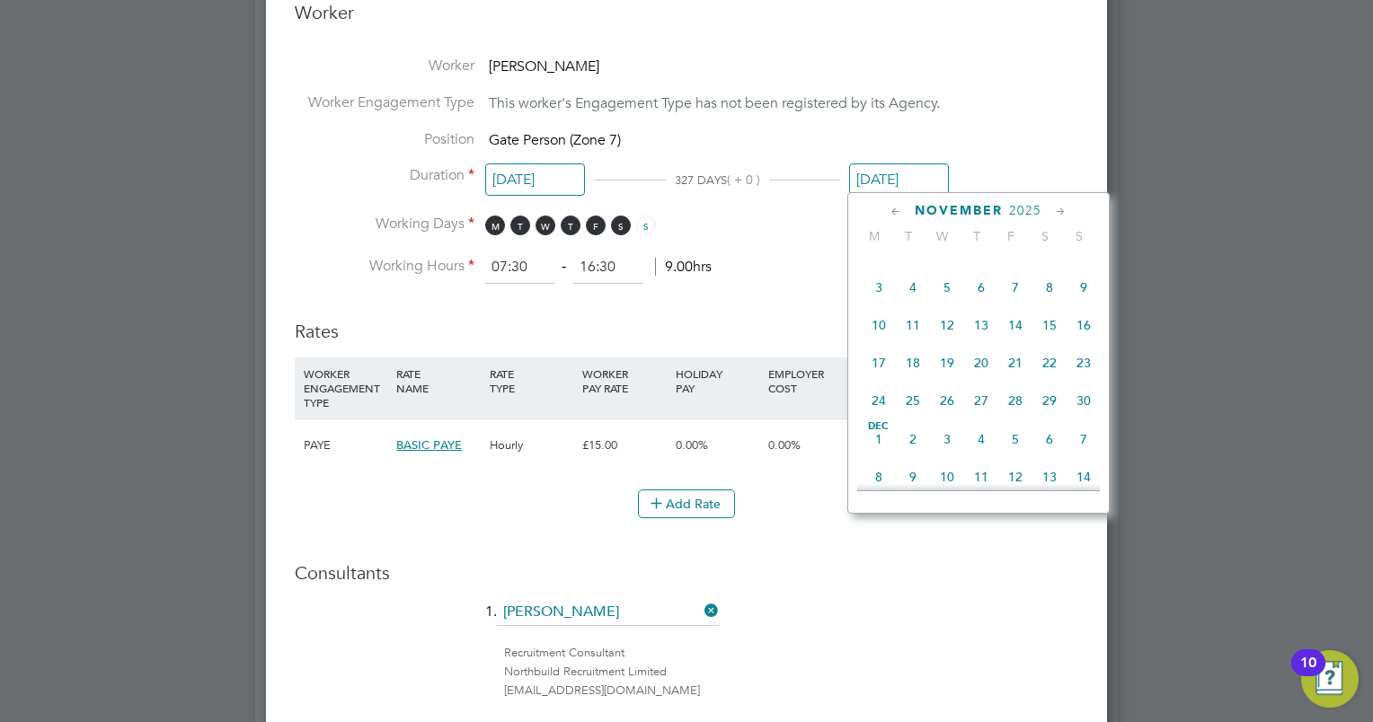
click at [1060, 208] on icon at bounding box center [1060, 212] width 17 height 20
drag, startPoint x: 948, startPoint y: 430, endPoint x: 1006, endPoint y: 428, distance: 58.5
click at [948, 412] on span "31" at bounding box center [947, 395] width 34 height 34
type input "[DATE]"
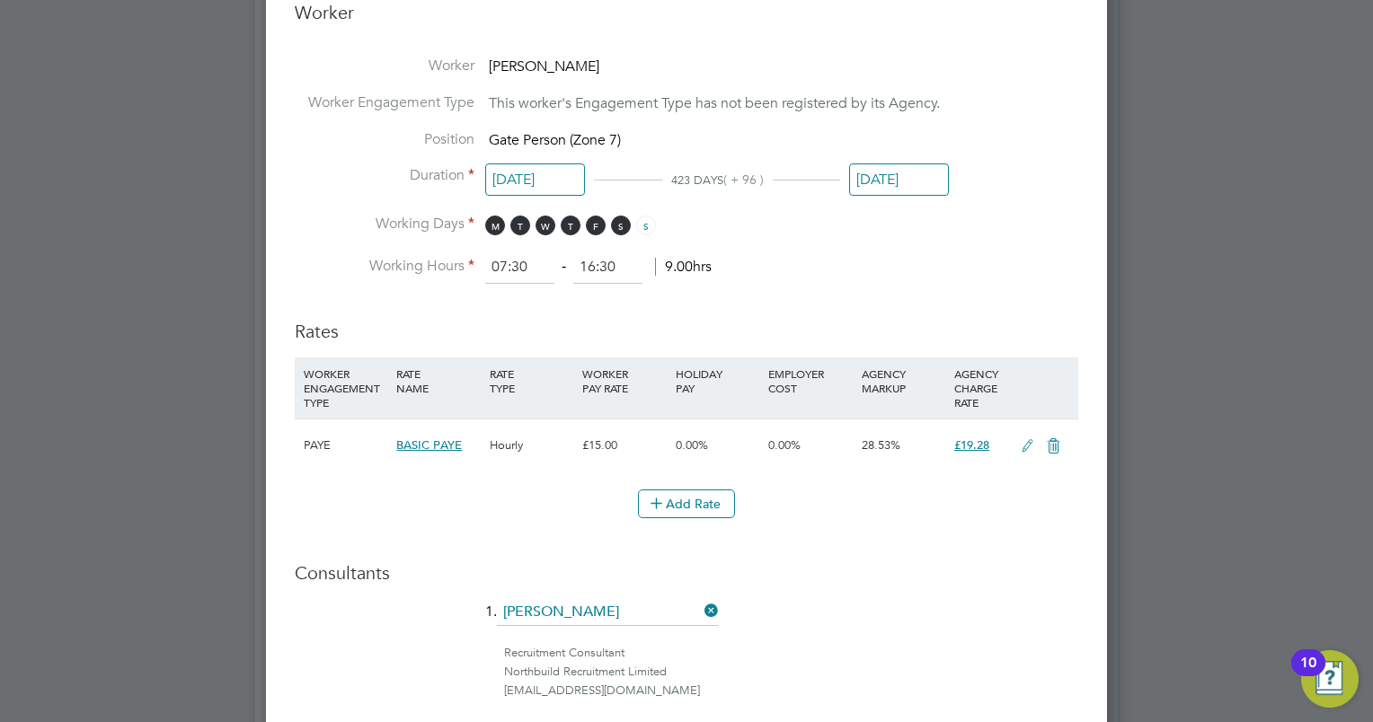
click at [960, 508] on div "Add Rate" at bounding box center [686, 504] width 783 height 29
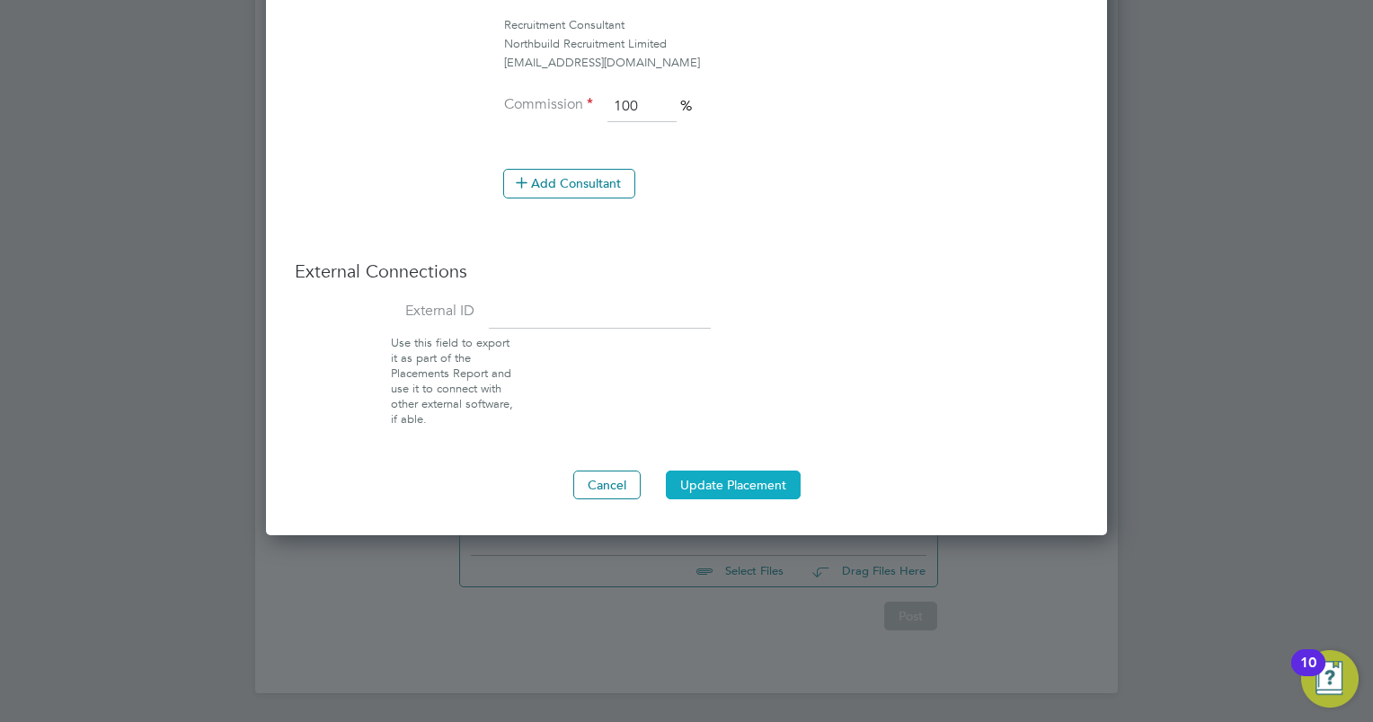
click at [757, 485] on button "Update Placement" at bounding box center [733, 485] width 135 height 29
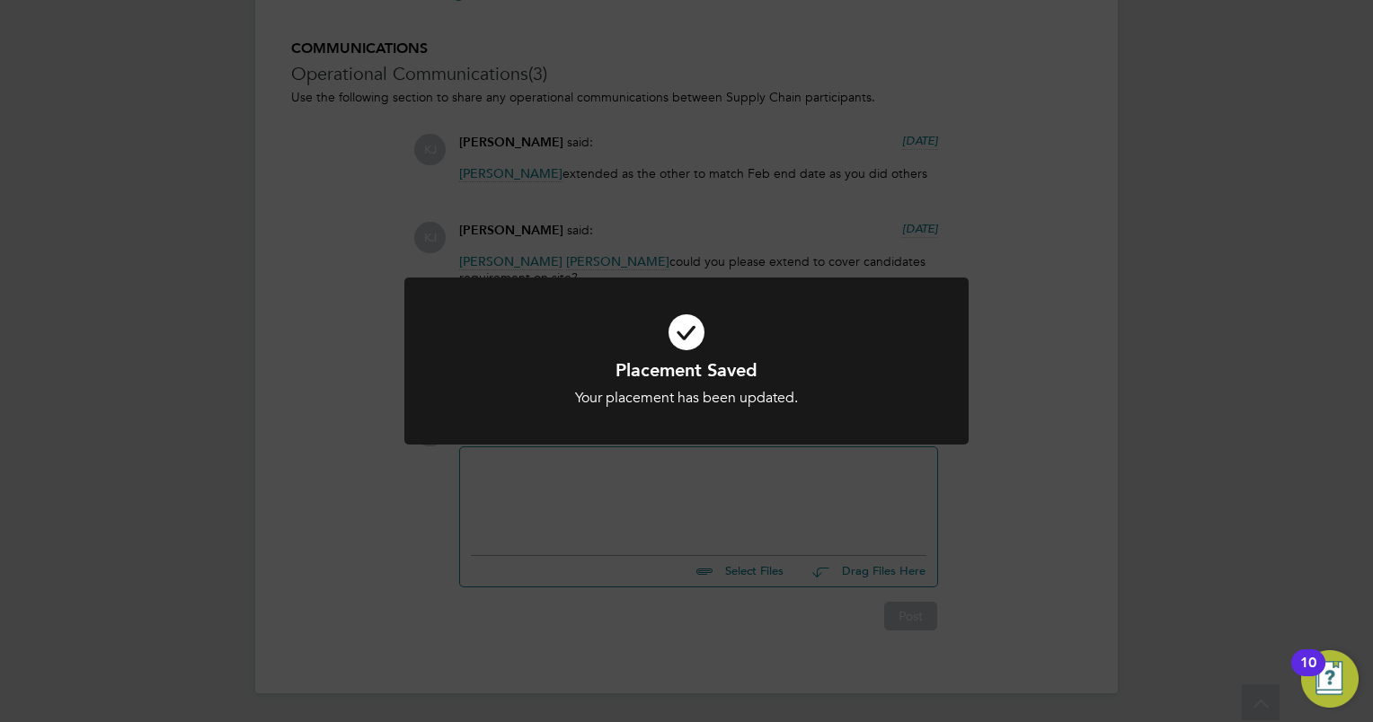
click at [637, 495] on div "Placement Saved Your placement has been updated. Cancel Okay" at bounding box center [686, 361] width 1373 height 722
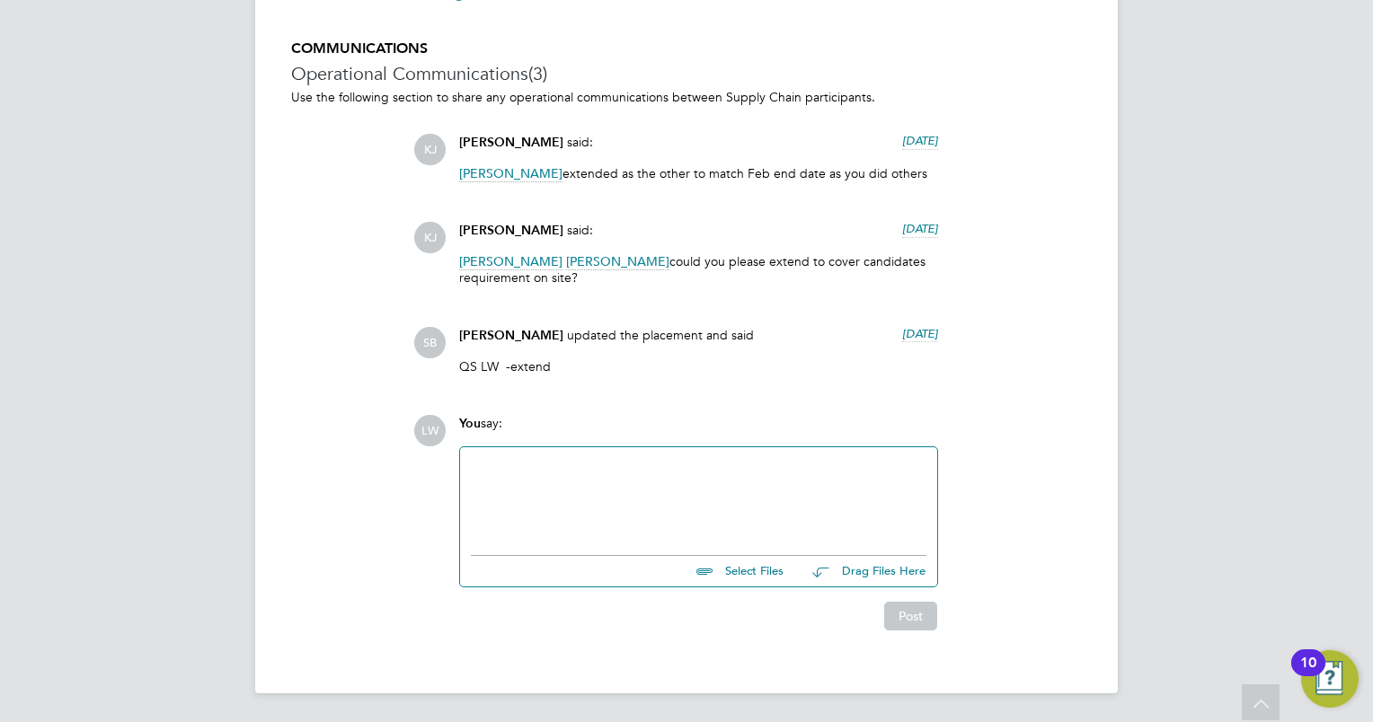
click at [633, 483] on div at bounding box center [699, 496] width 456 height 77
click at [912, 607] on button "Post" at bounding box center [910, 616] width 53 height 29
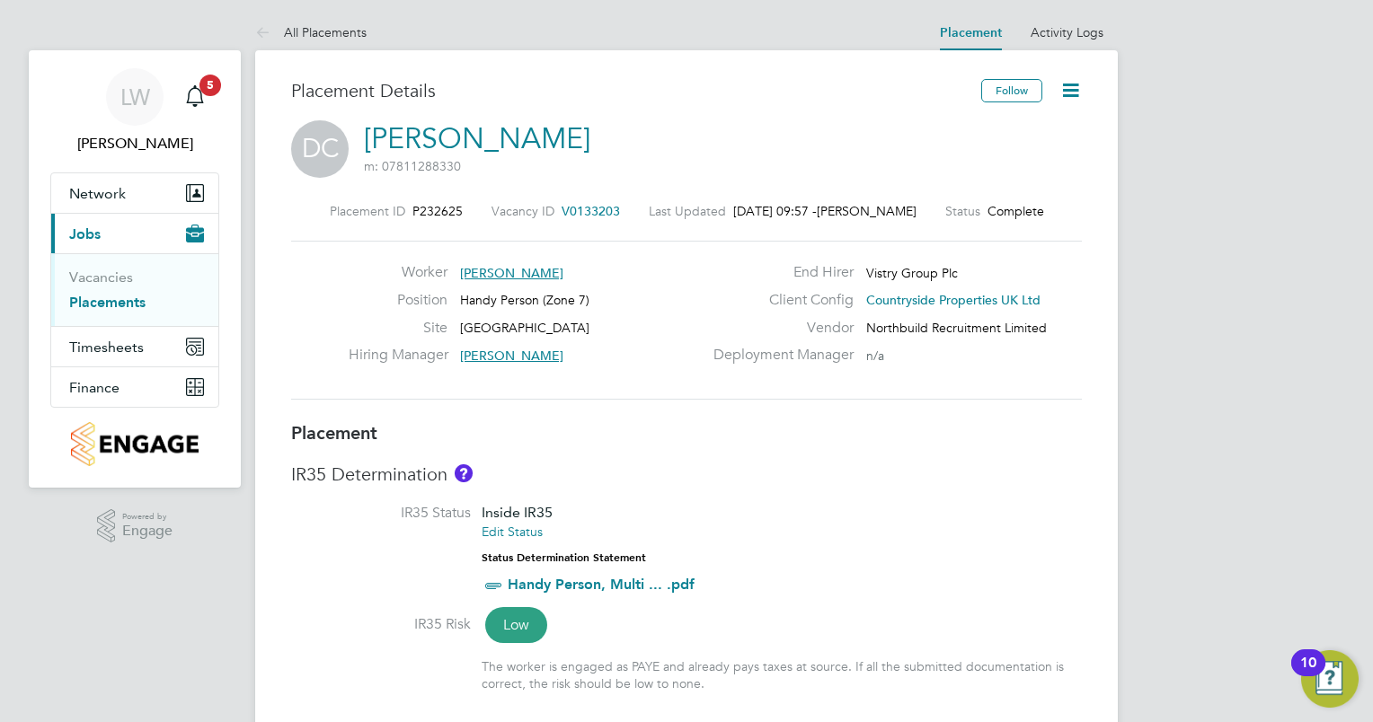
click at [1066, 89] on icon at bounding box center [1070, 90] width 22 height 22
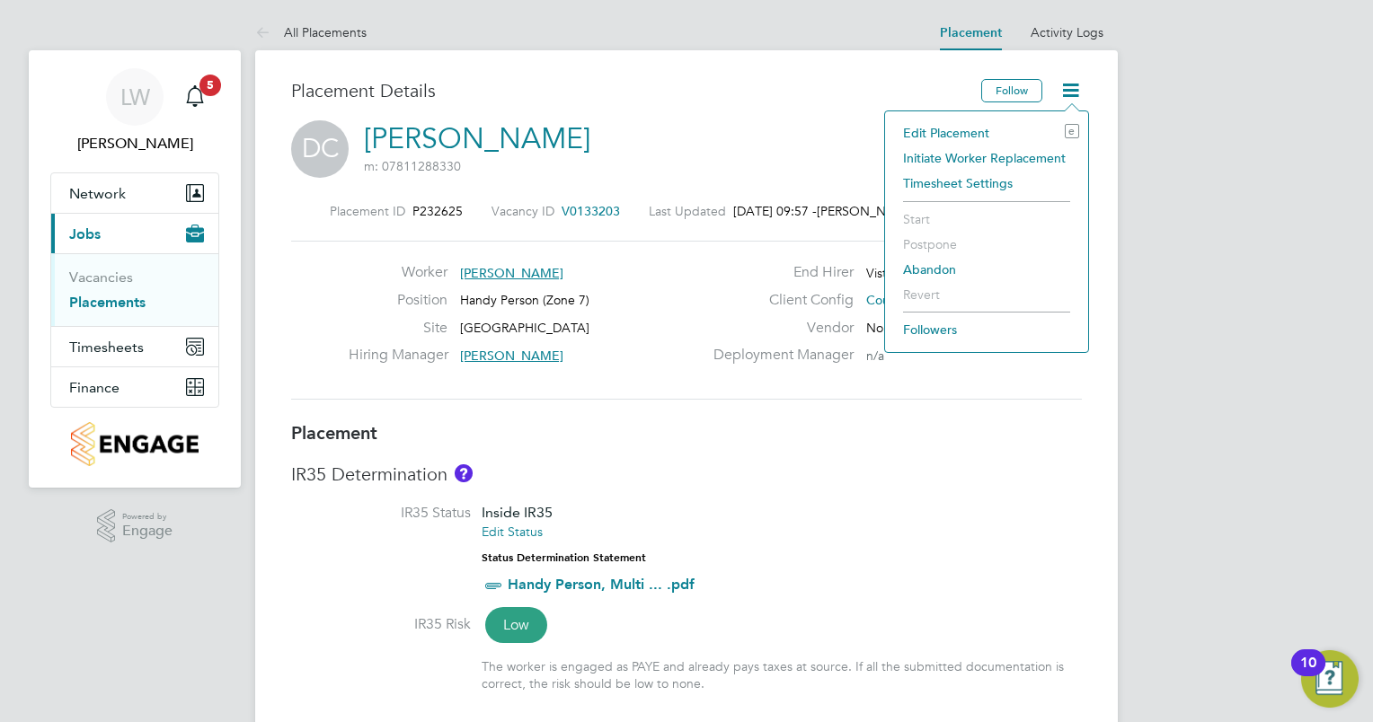
click at [924, 131] on li "Edit Placement e" at bounding box center [986, 132] width 185 height 25
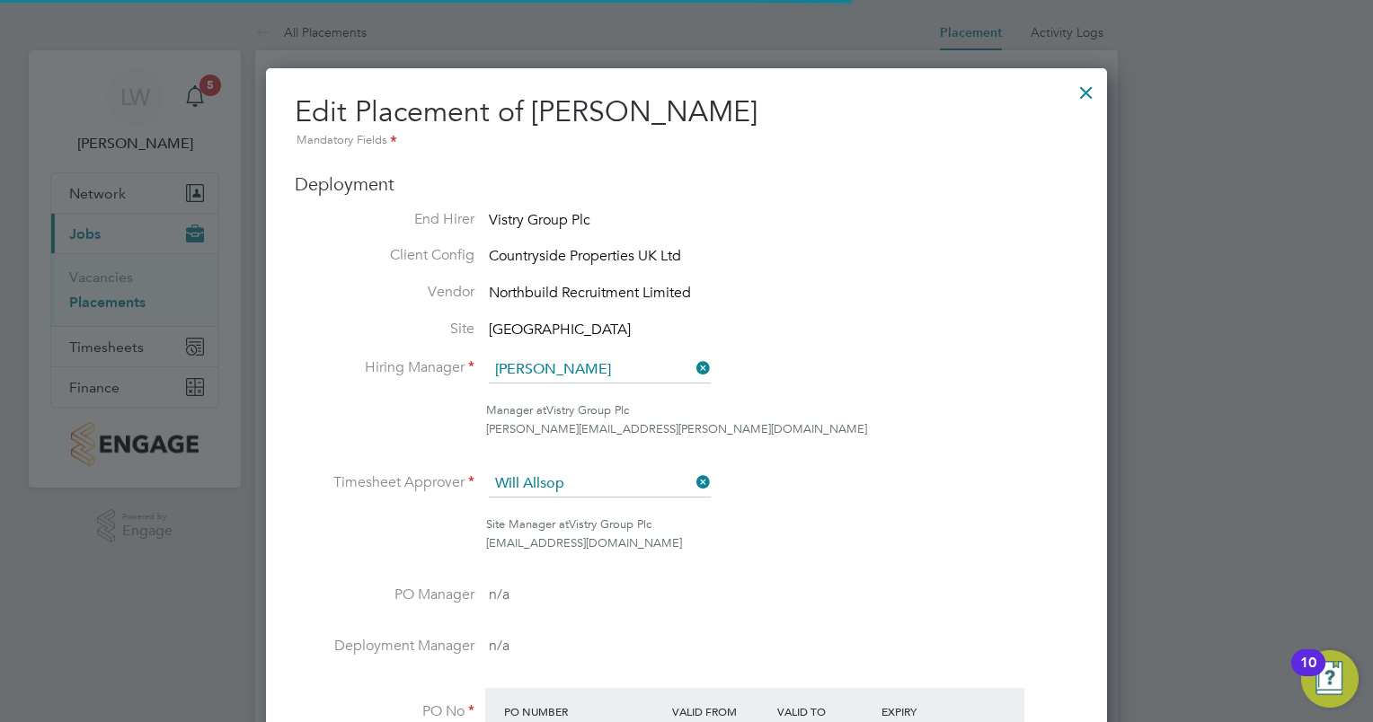
scroll to position [9, 9]
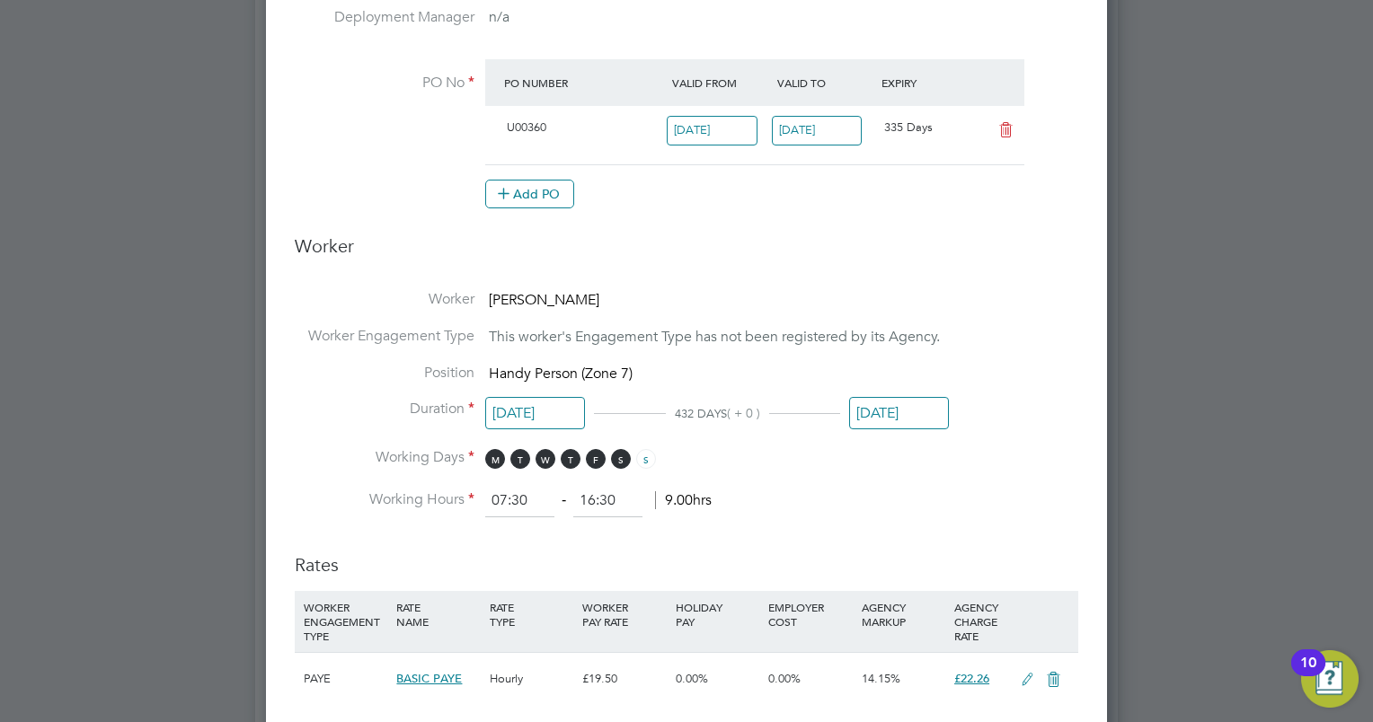
click at [908, 423] on input "[DATE]" at bounding box center [899, 413] width 100 height 33
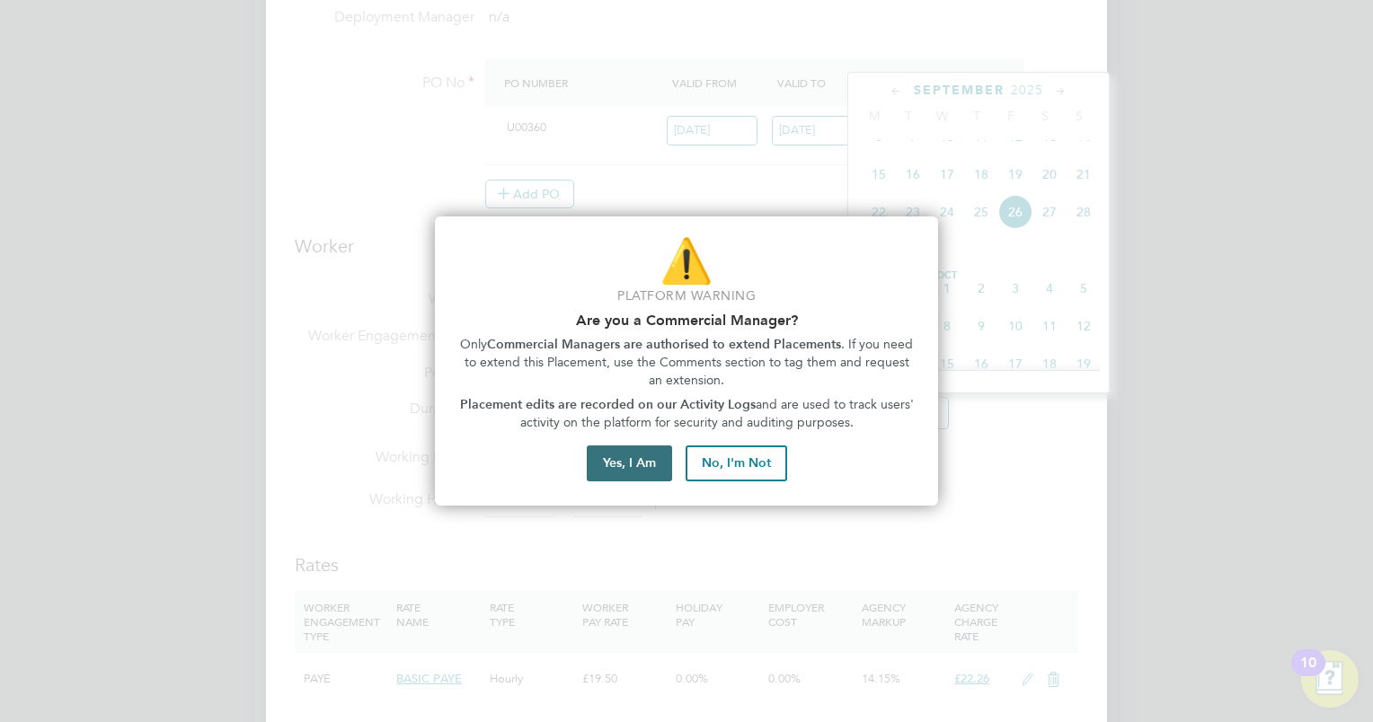
click at [617, 468] on button "Yes, I Am" at bounding box center [629, 464] width 85 height 36
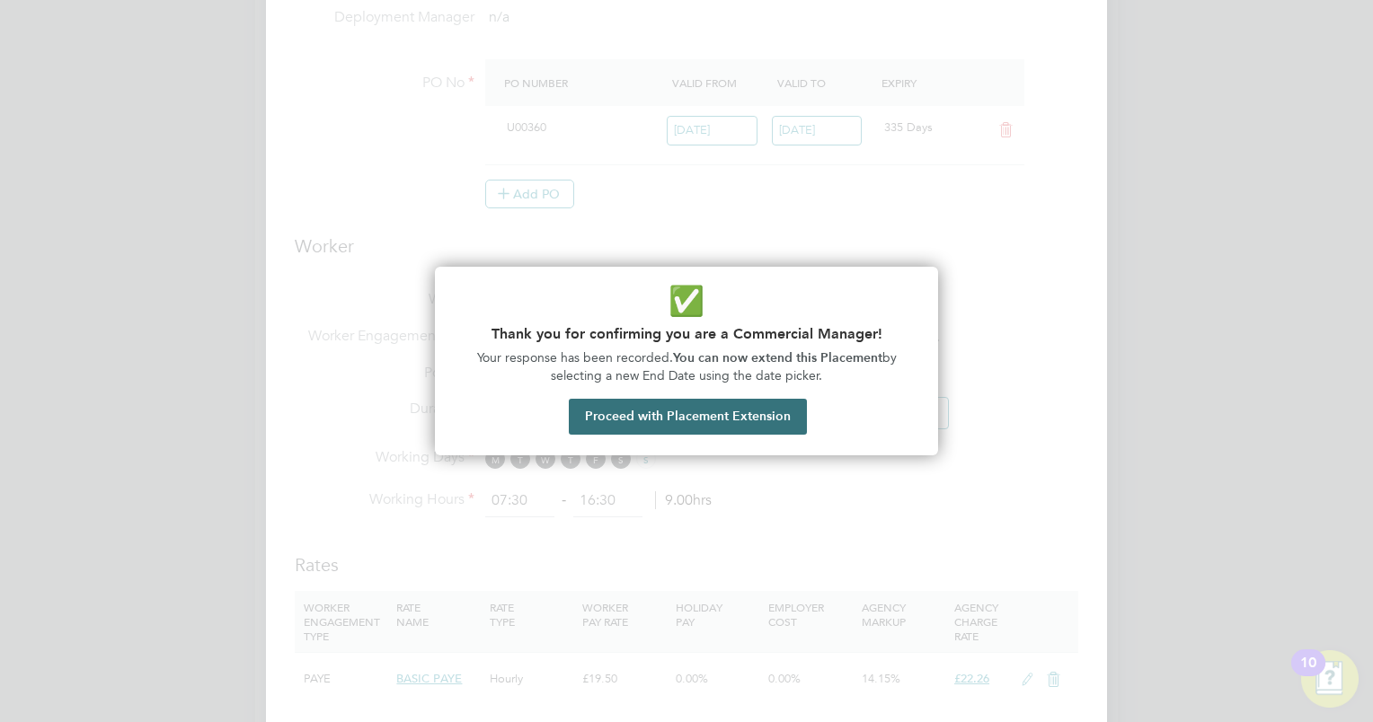
click at [690, 424] on button "Proceed with Placement Extension" at bounding box center [688, 417] width 238 height 36
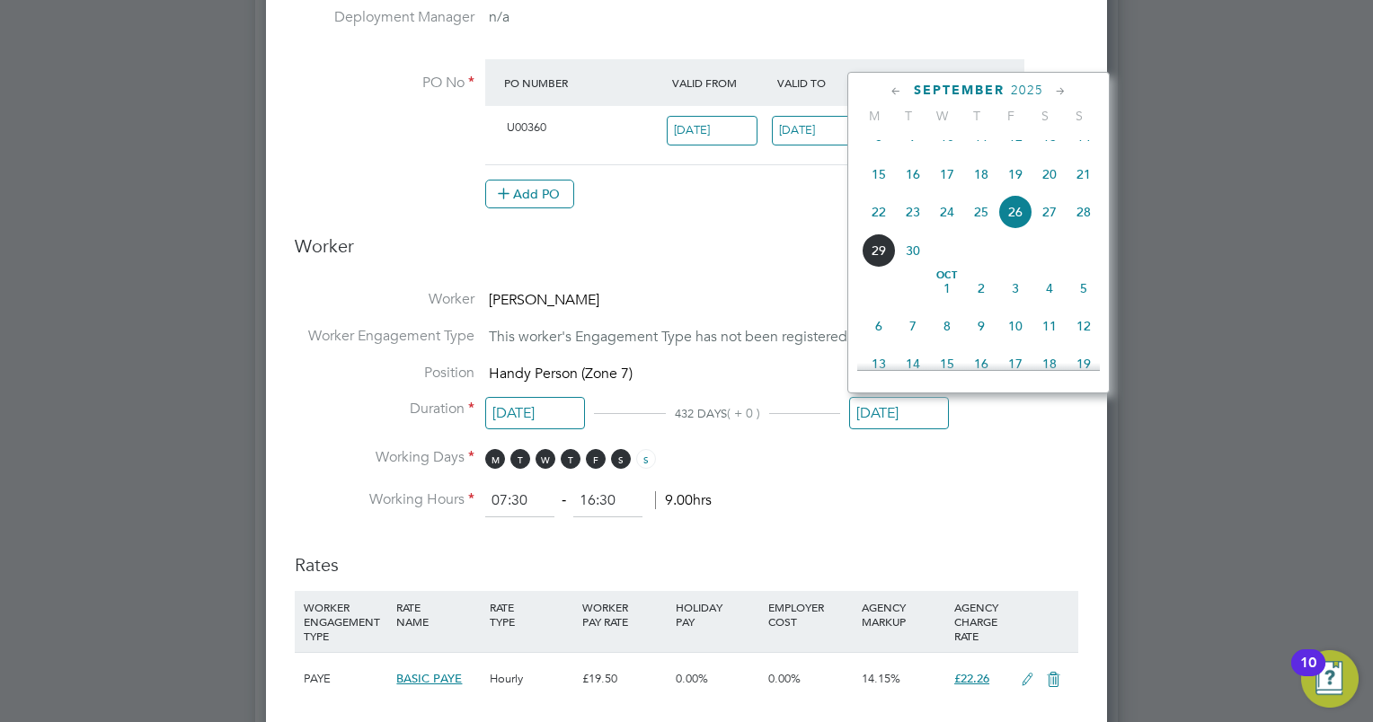
click at [1057, 90] on icon at bounding box center [1060, 92] width 17 height 20
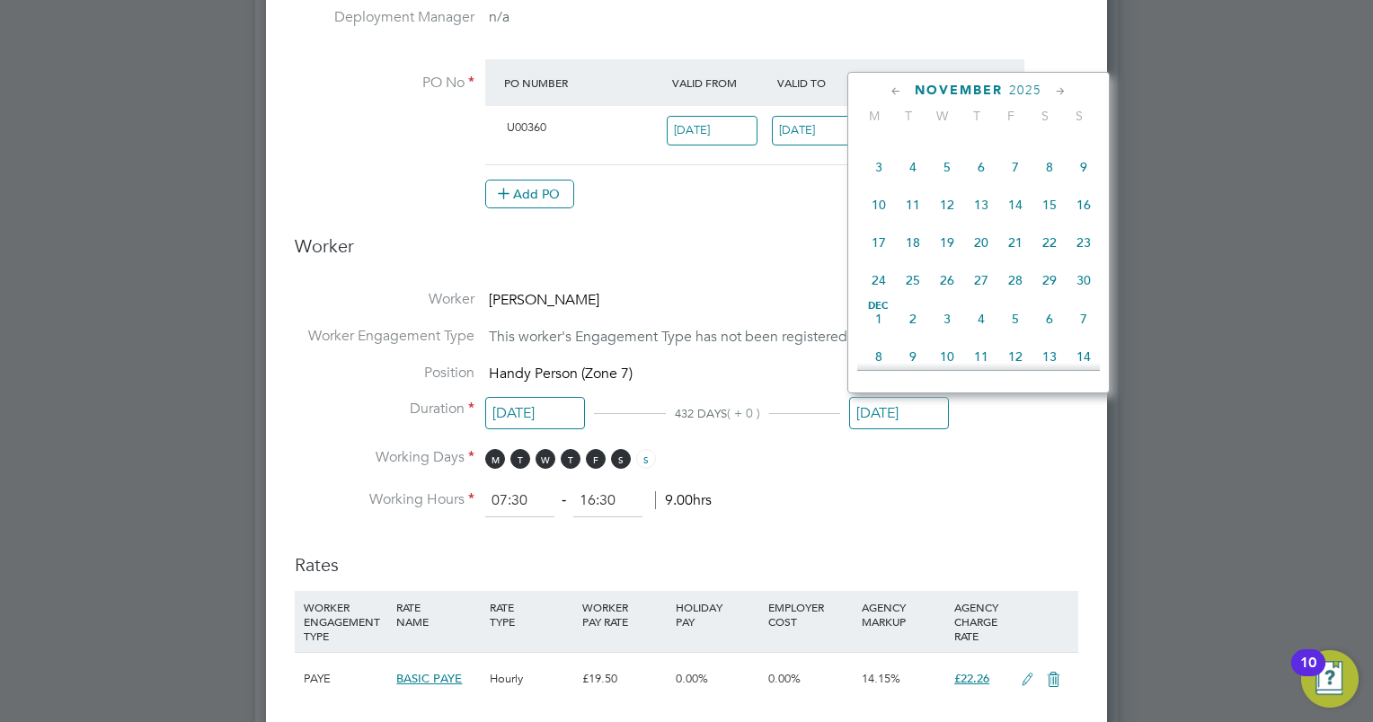
click at [1066, 95] on icon at bounding box center [1060, 92] width 17 height 20
click at [945, 292] on span "31" at bounding box center [947, 275] width 34 height 34
type input "[DATE]"
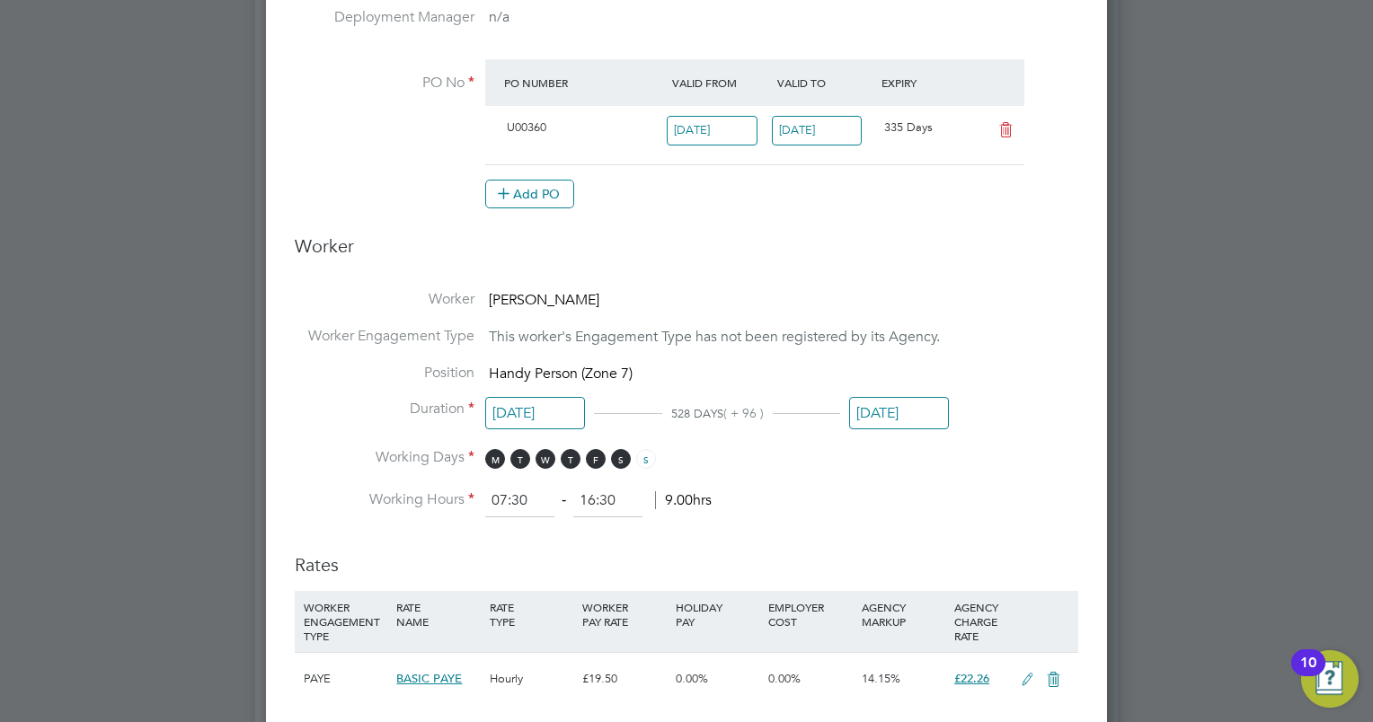
click at [949, 485] on li "Working Hours 07:30 ‐ 16:30 9.00hrs" at bounding box center [686, 501] width 783 height 32
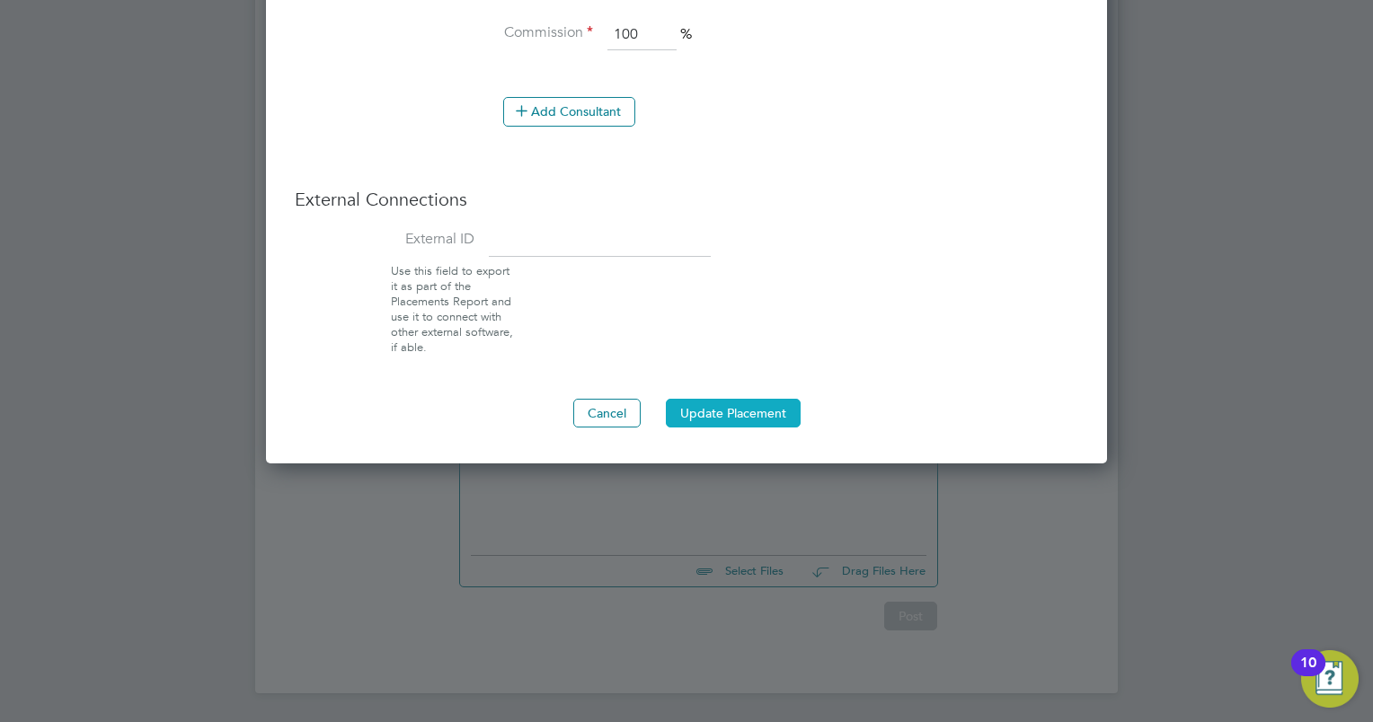
click at [756, 411] on button "Update Placement" at bounding box center [733, 413] width 135 height 29
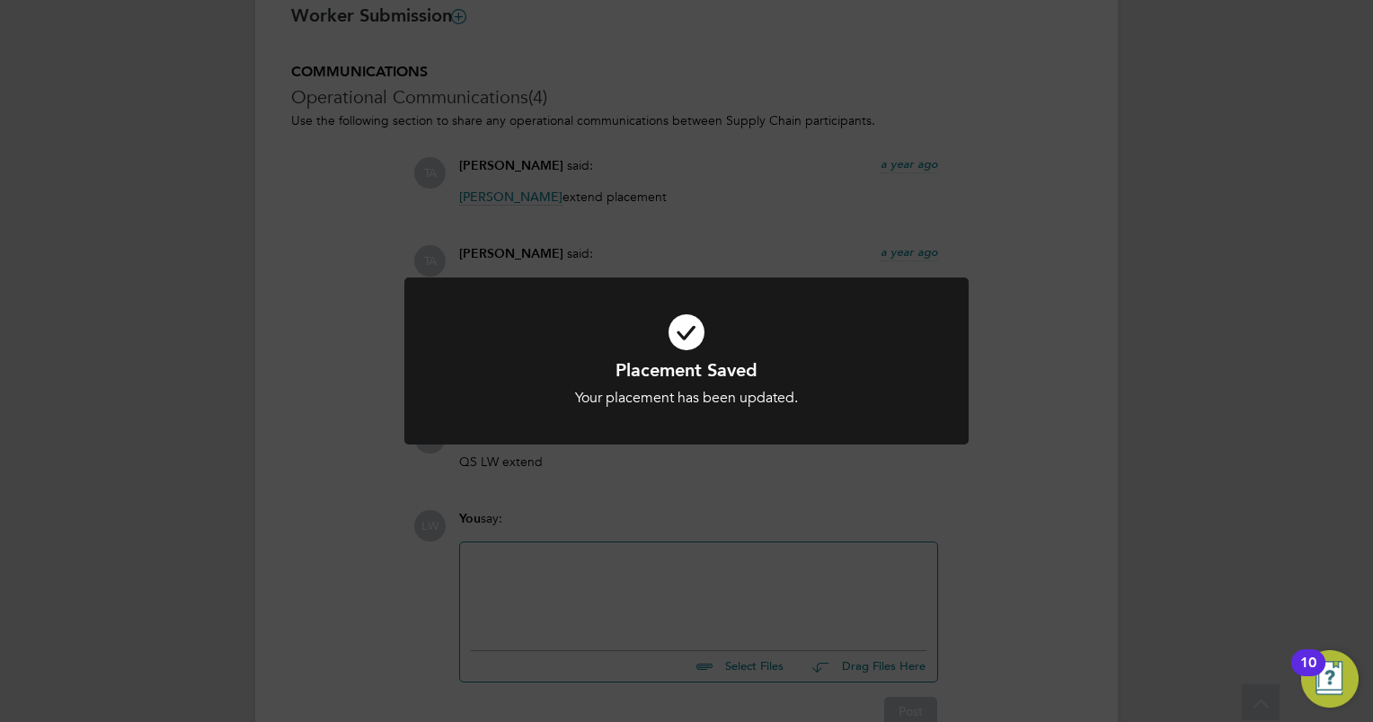
click at [519, 573] on div "Placement Saved Your placement has been updated. Cancel Okay" at bounding box center [686, 361] width 1373 height 722
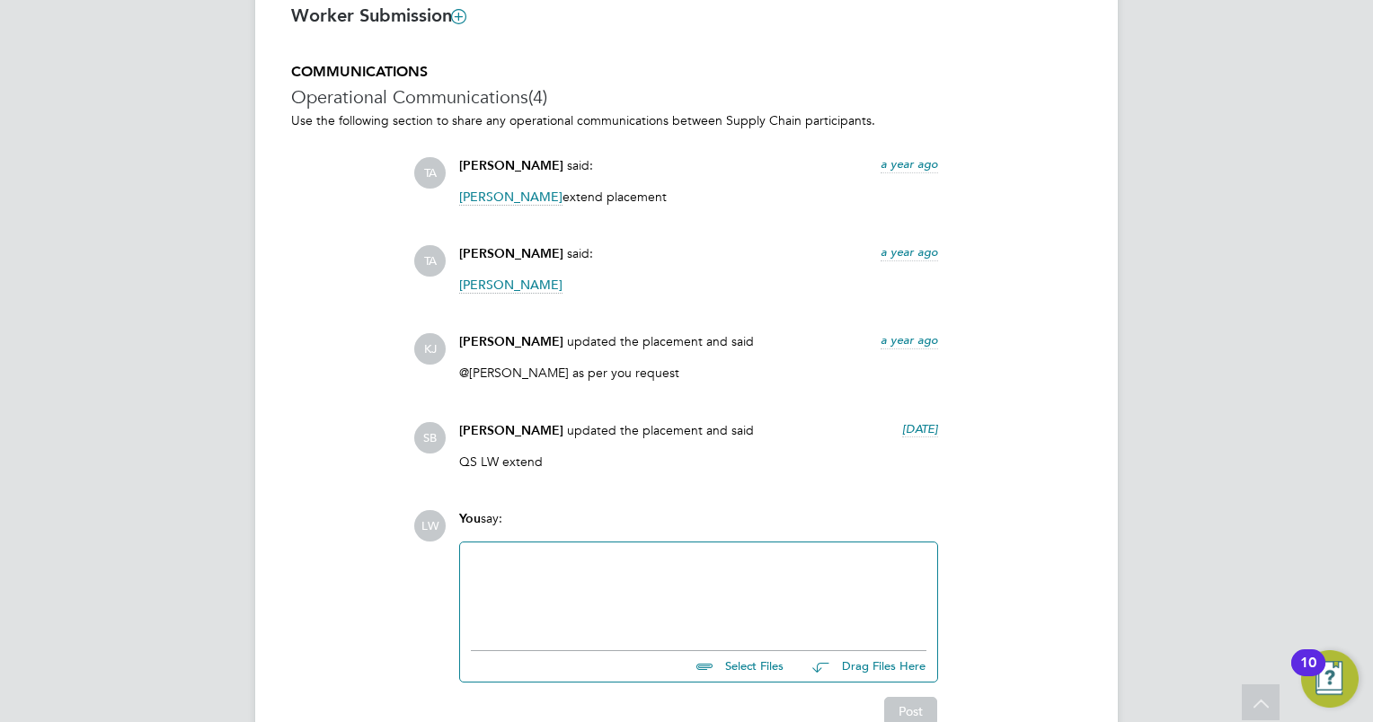
click at [533, 565] on div at bounding box center [699, 591] width 456 height 77
click at [914, 708] on button "Post" at bounding box center [910, 711] width 53 height 29
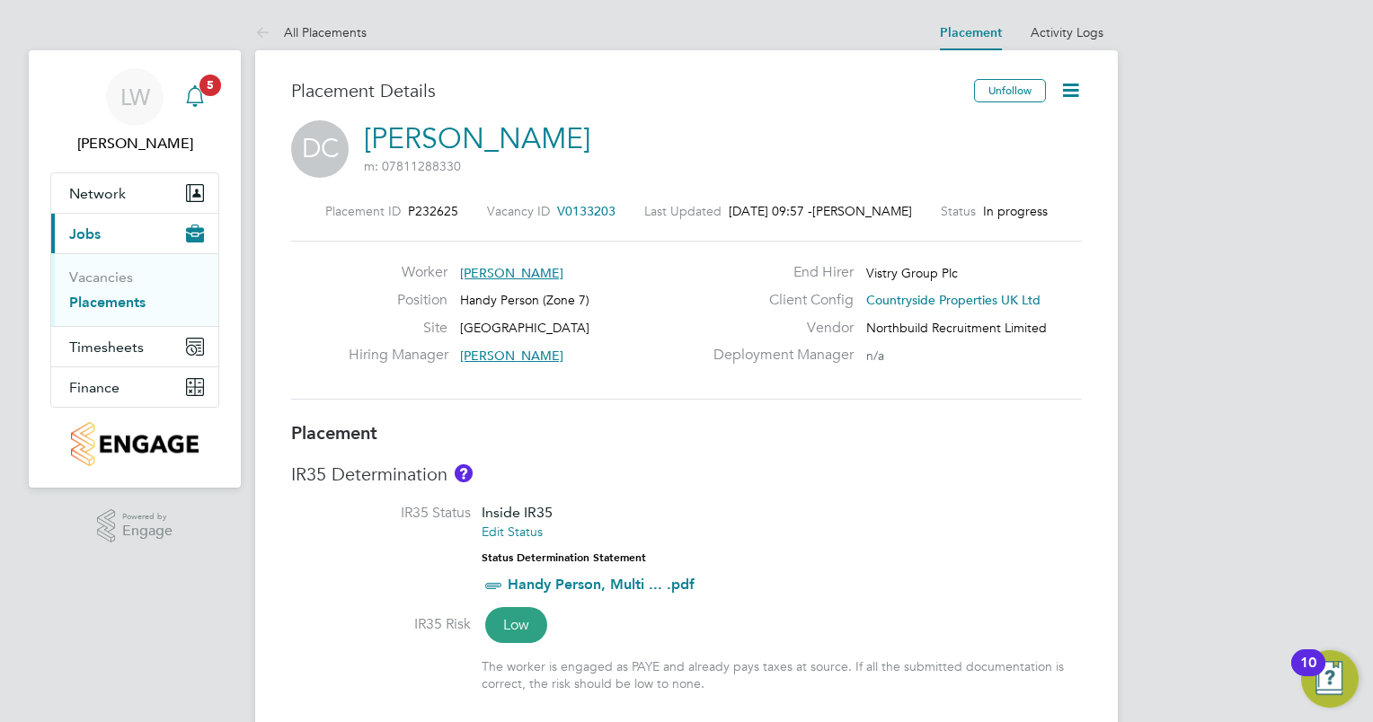
click at [203, 86] on span "5" at bounding box center [210, 86] width 22 height 22
